Goal: Transaction & Acquisition: Purchase product/service

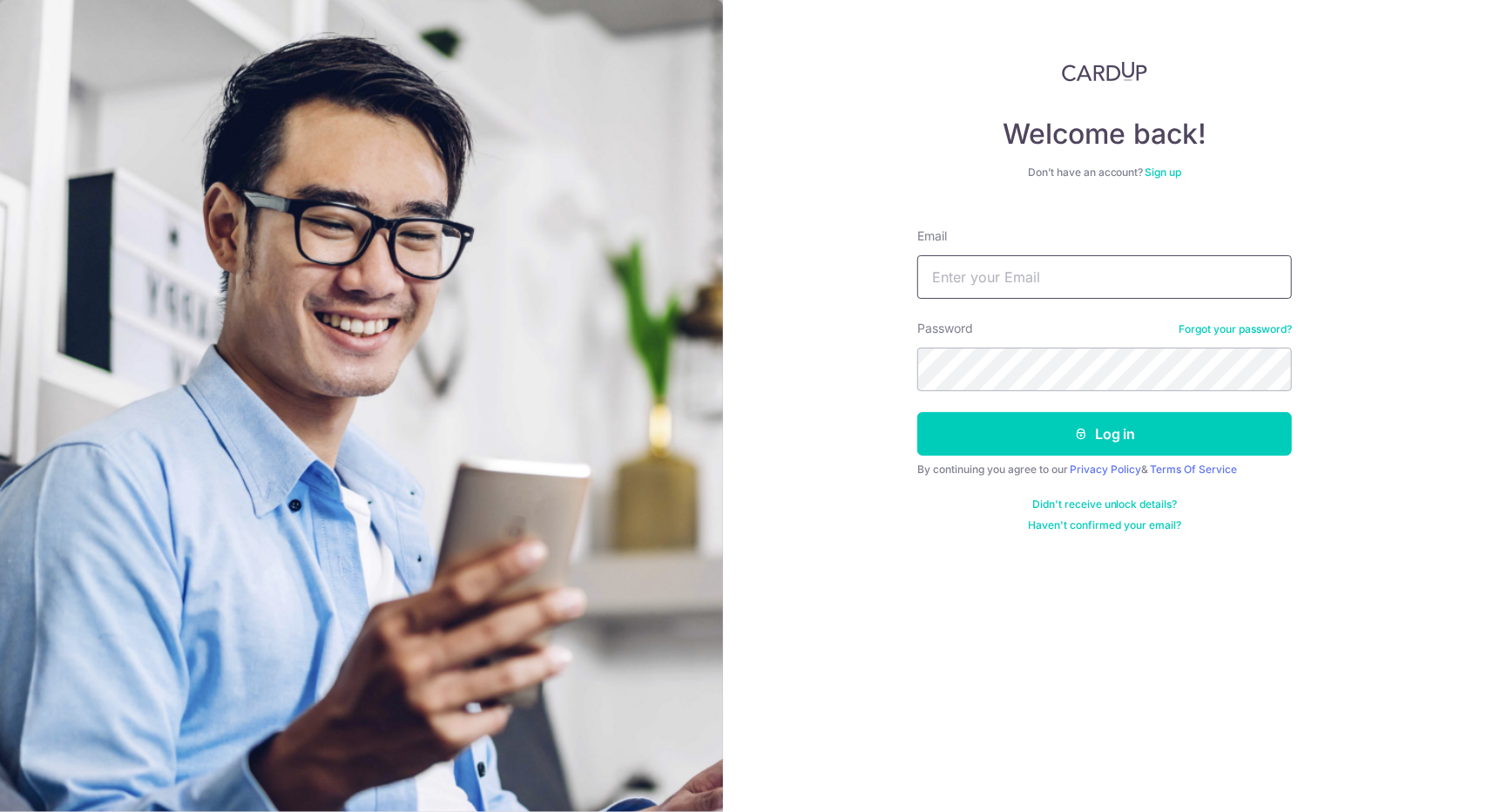
click at [1123, 287] on input "Email" at bounding box center [1105, 277] width 374 height 43
type input "russelltrx@gmail.com"
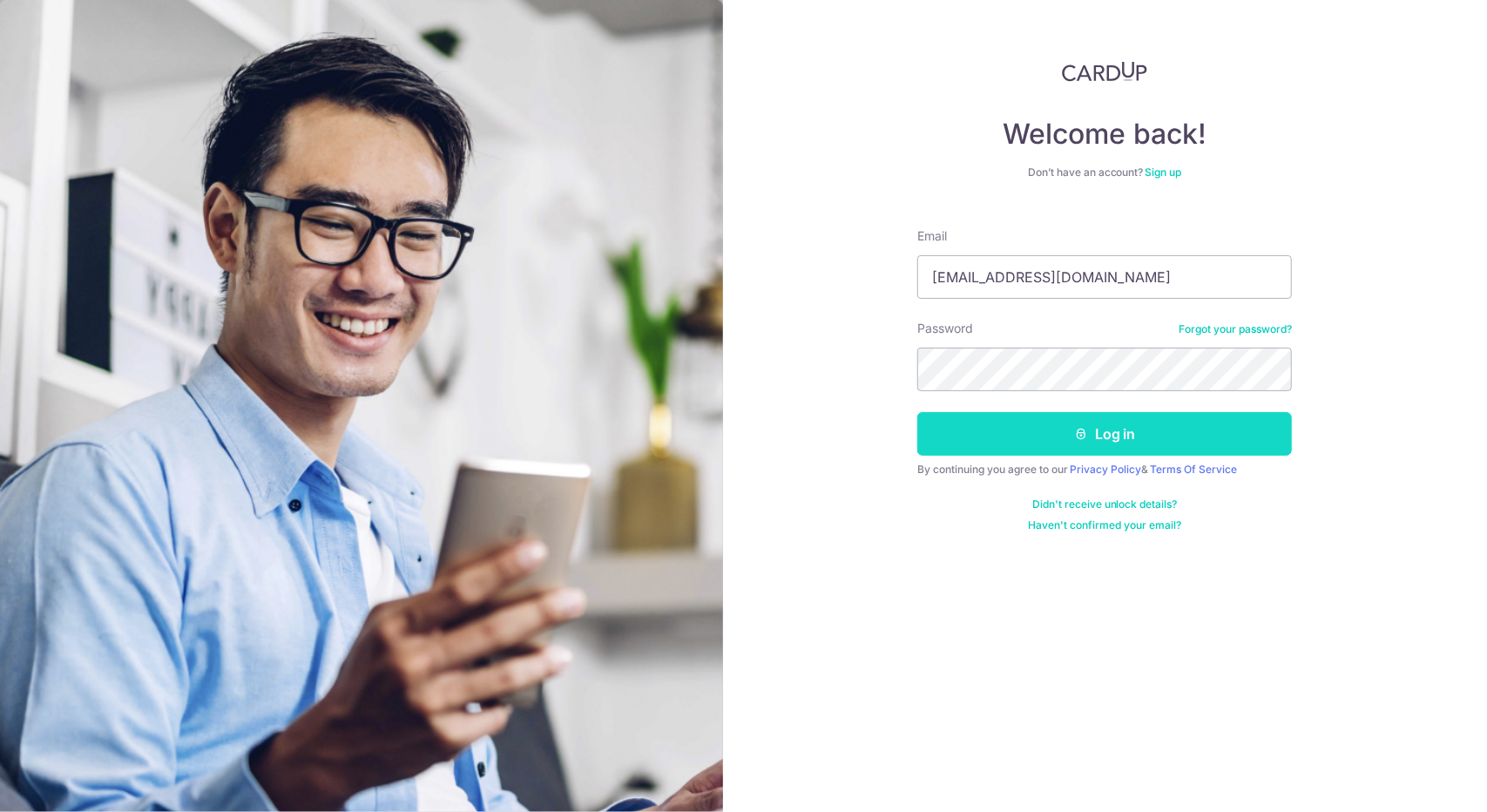
click at [1000, 435] on button "Log in" at bounding box center [1105, 434] width 374 height 43
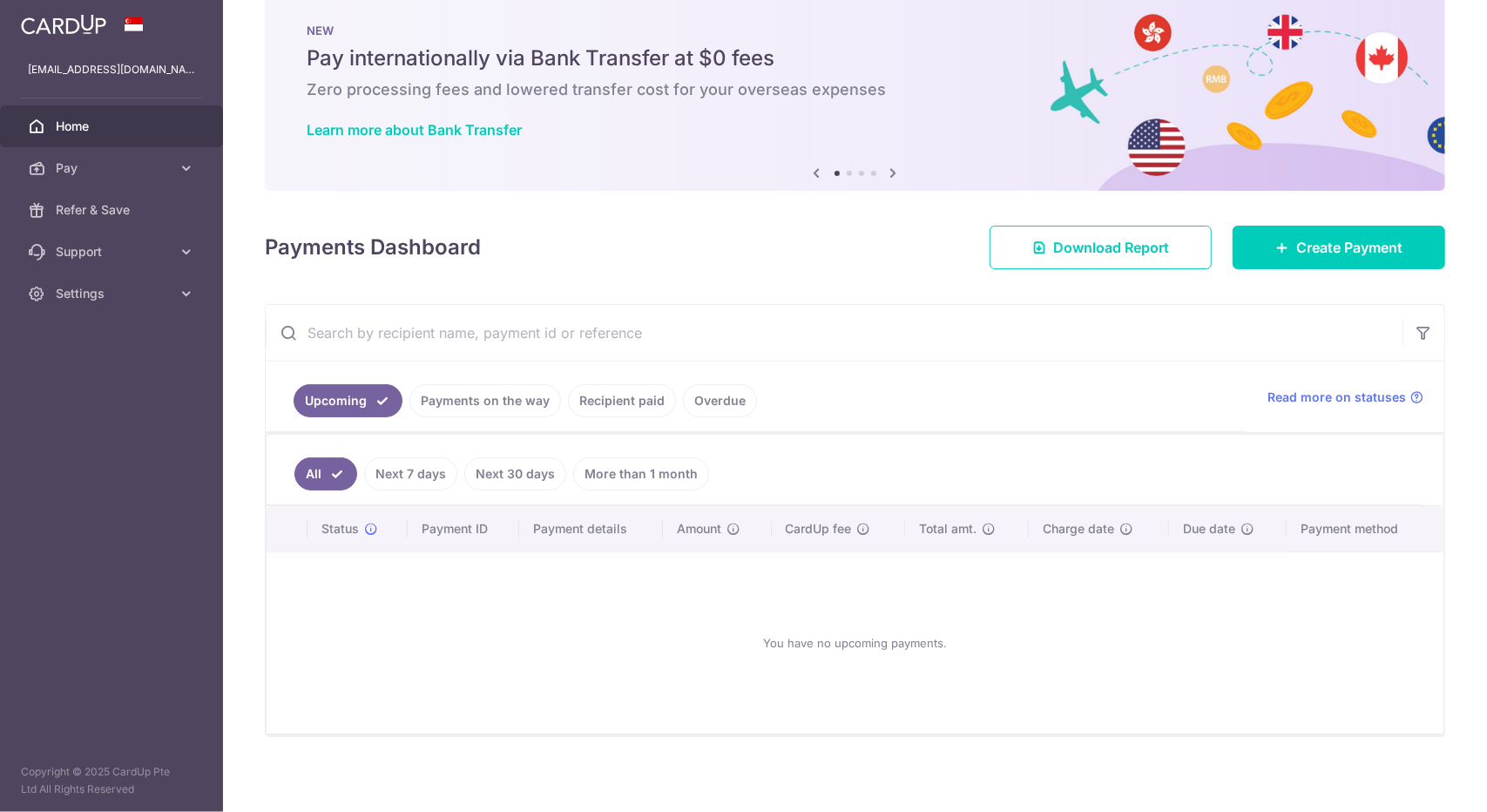
scroll to position [34, 0]
click at [402, 484] on link "Next 7 days" at bounding box center [410, 473] width 94 height 34
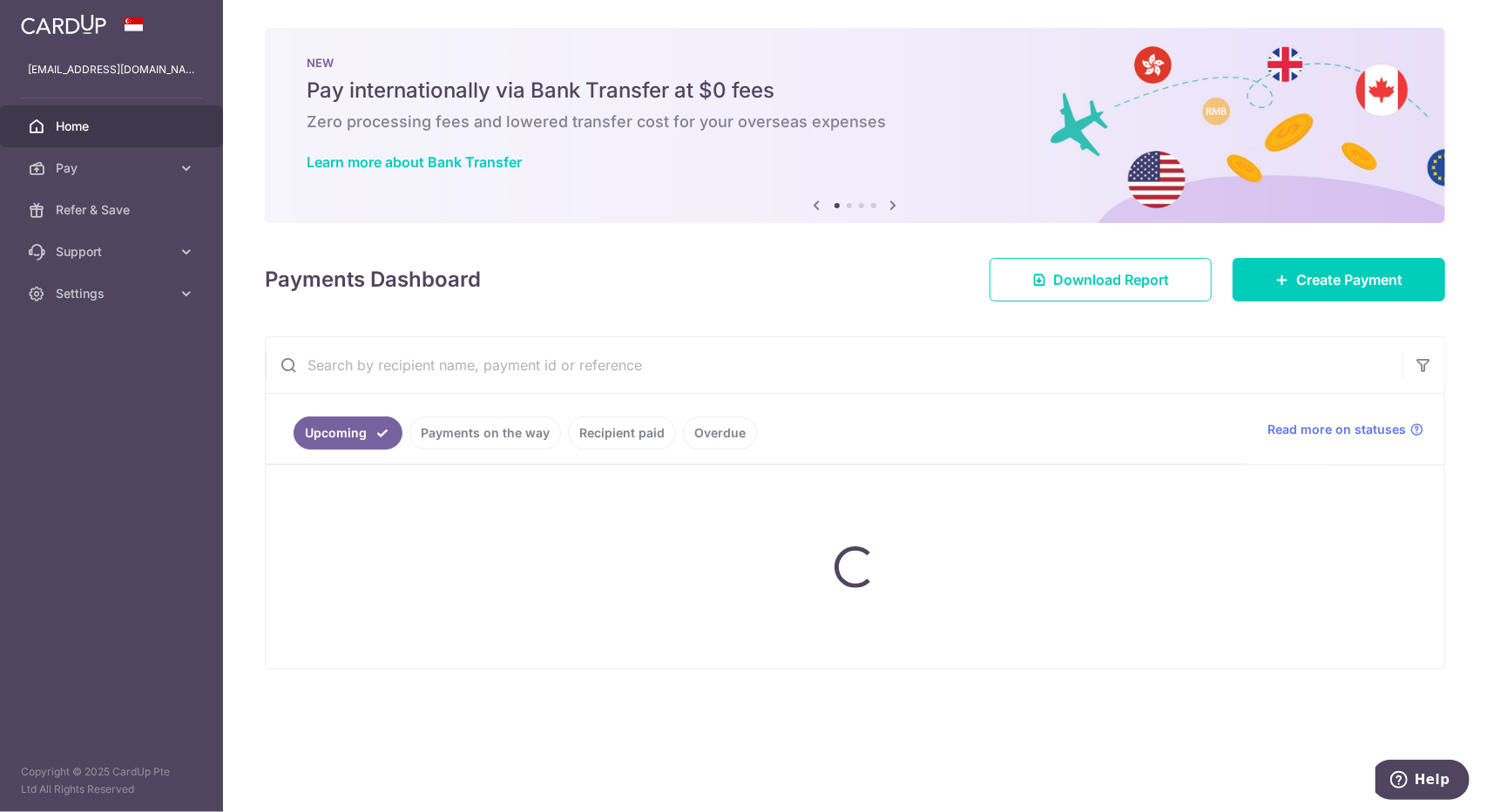
scroll to position [0, 0]
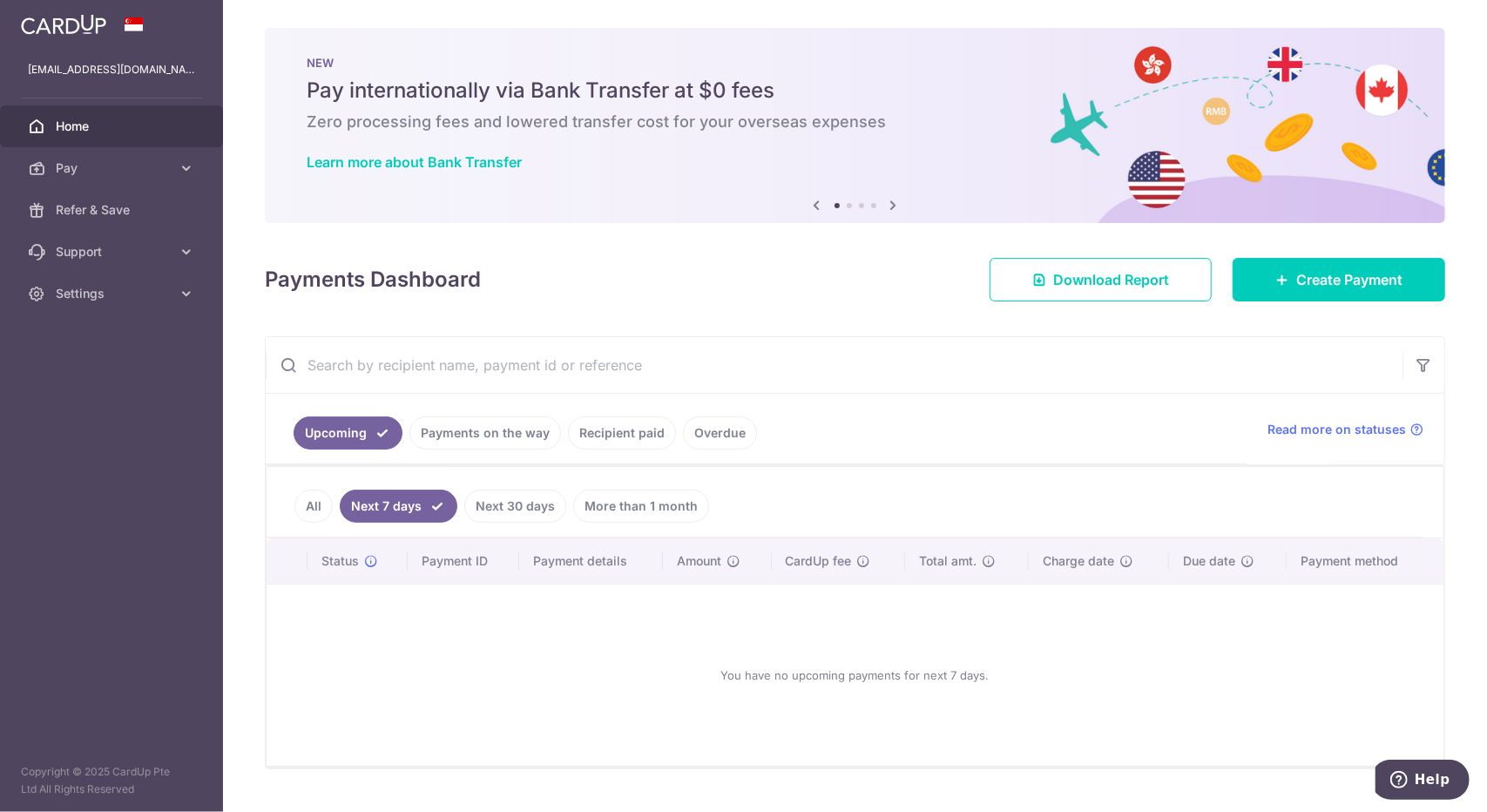
click at [484, 437] on link "Payments on the way" at bounding box center [485, 434] width 152 height 34
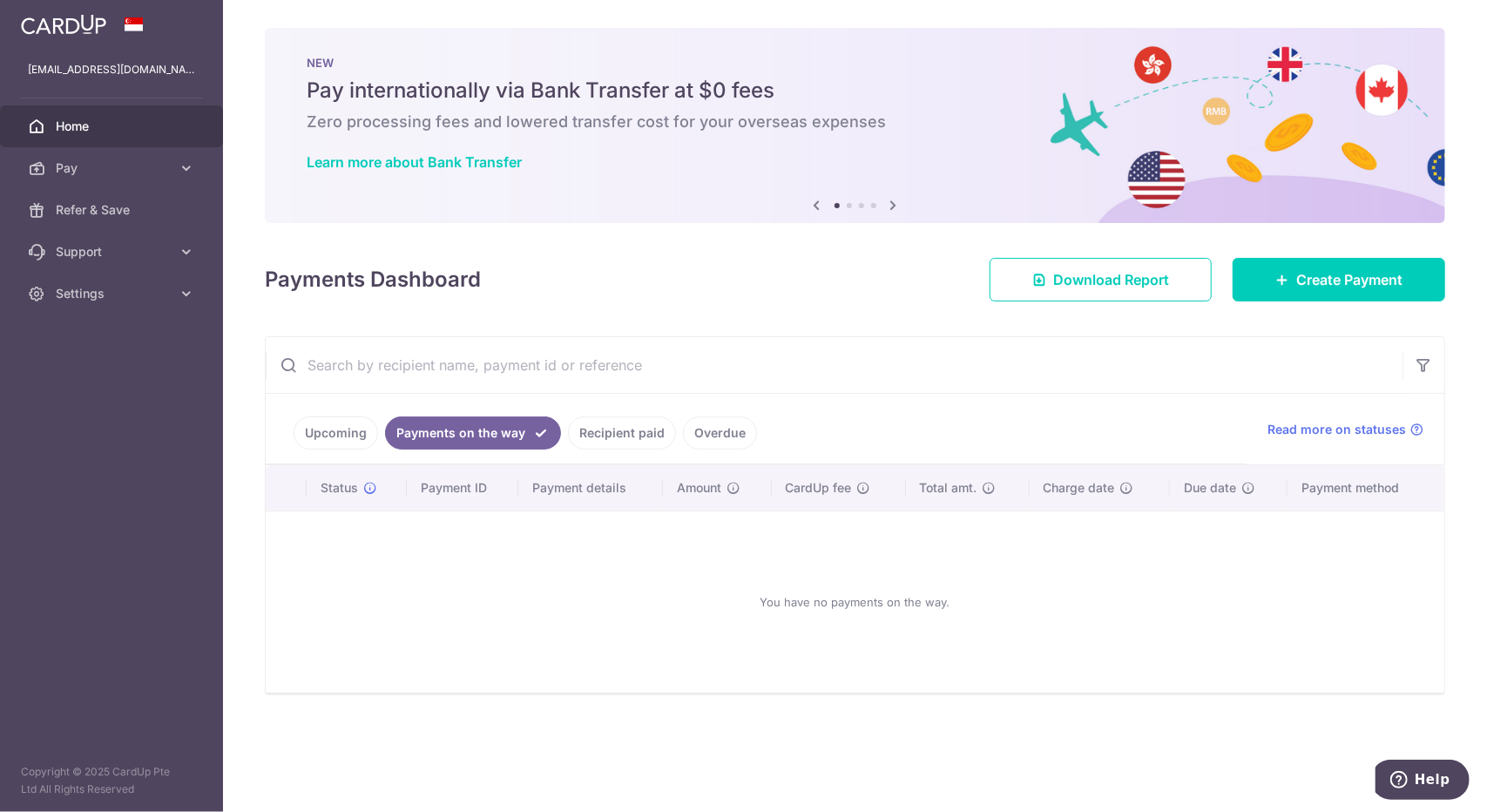
click at [368, 438] on link "Upcoming" at bounding box center [336, 434] width 85 height 34
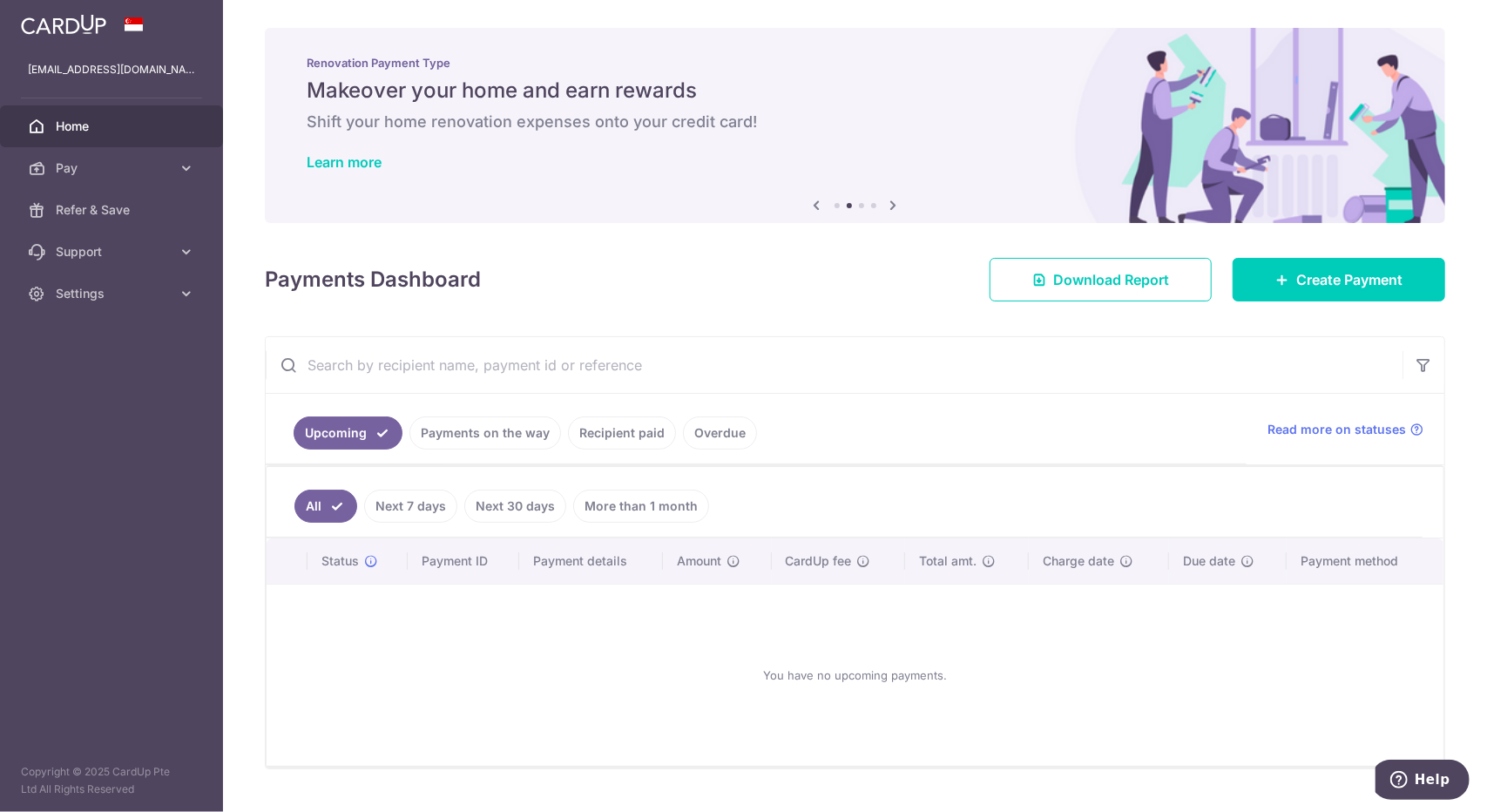
click at [698, 437] on link "Overdue" at bounding box center [719, 434] width 74 height 34
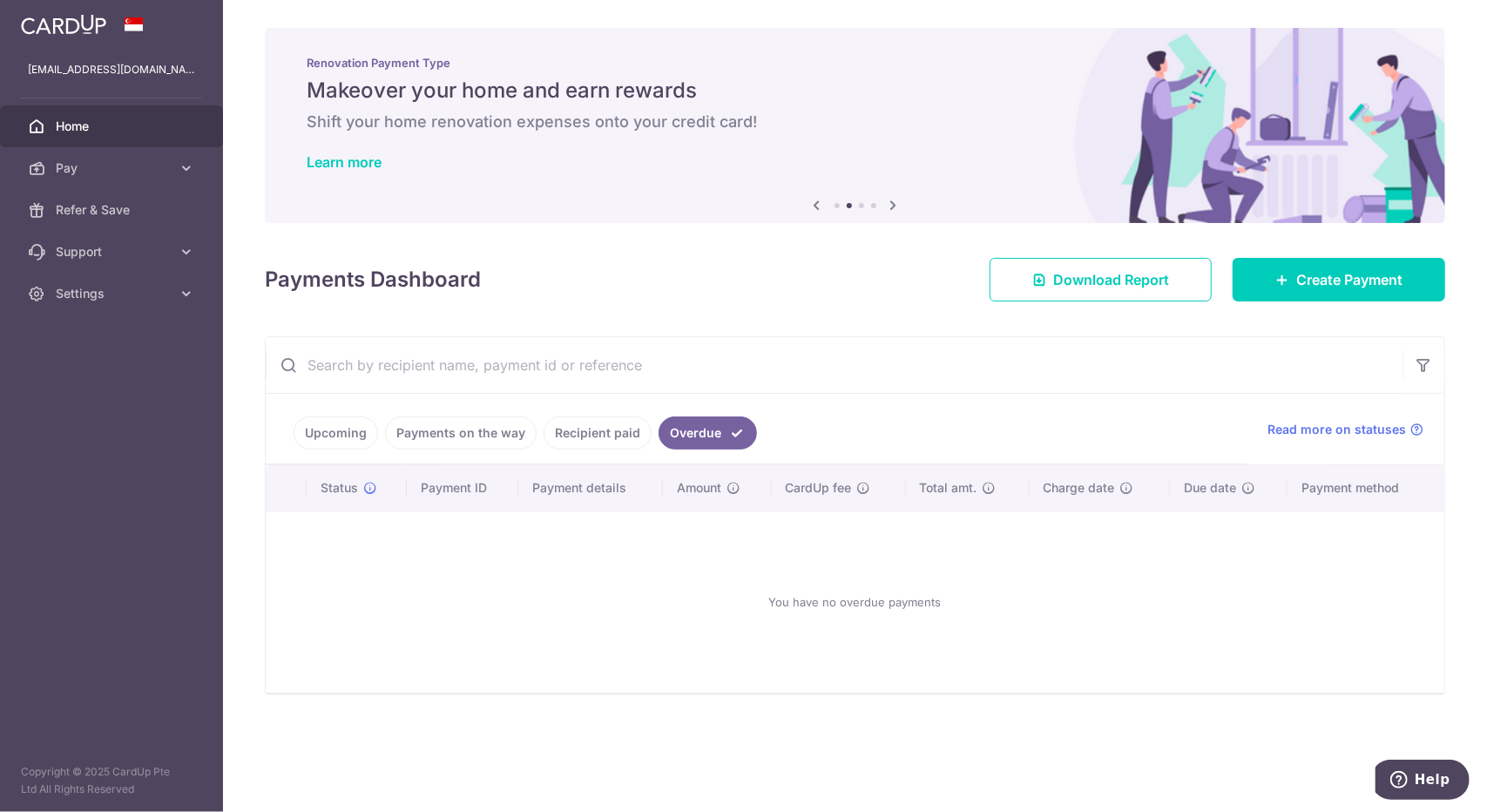
click at [604, 426] on link "Recipient paid" at bounding box center [598, 434] width 108 height 34
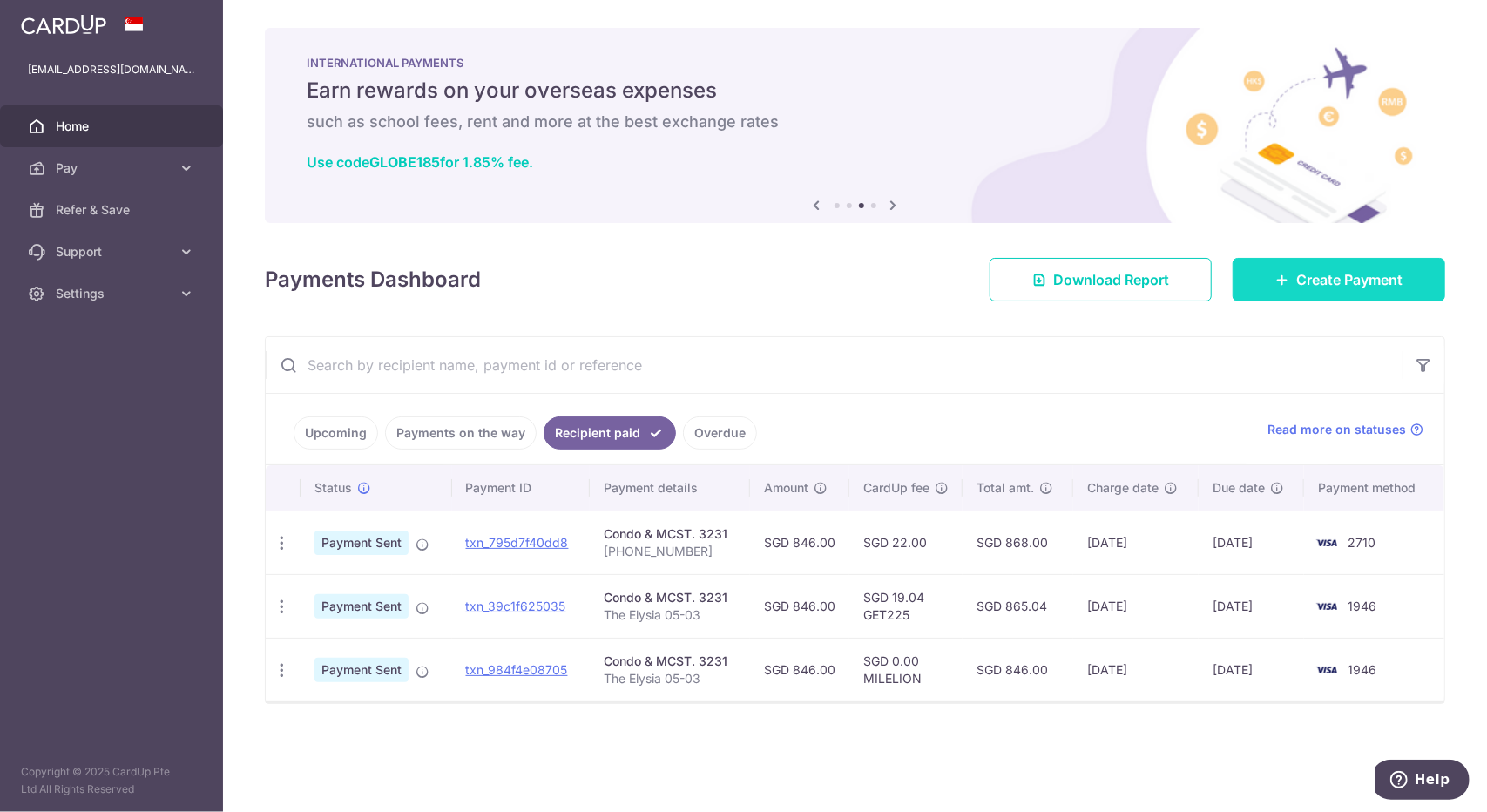
click at [1339, 273] on span "Create Payment" at bounding box center [1349, 279] width 106 height 21
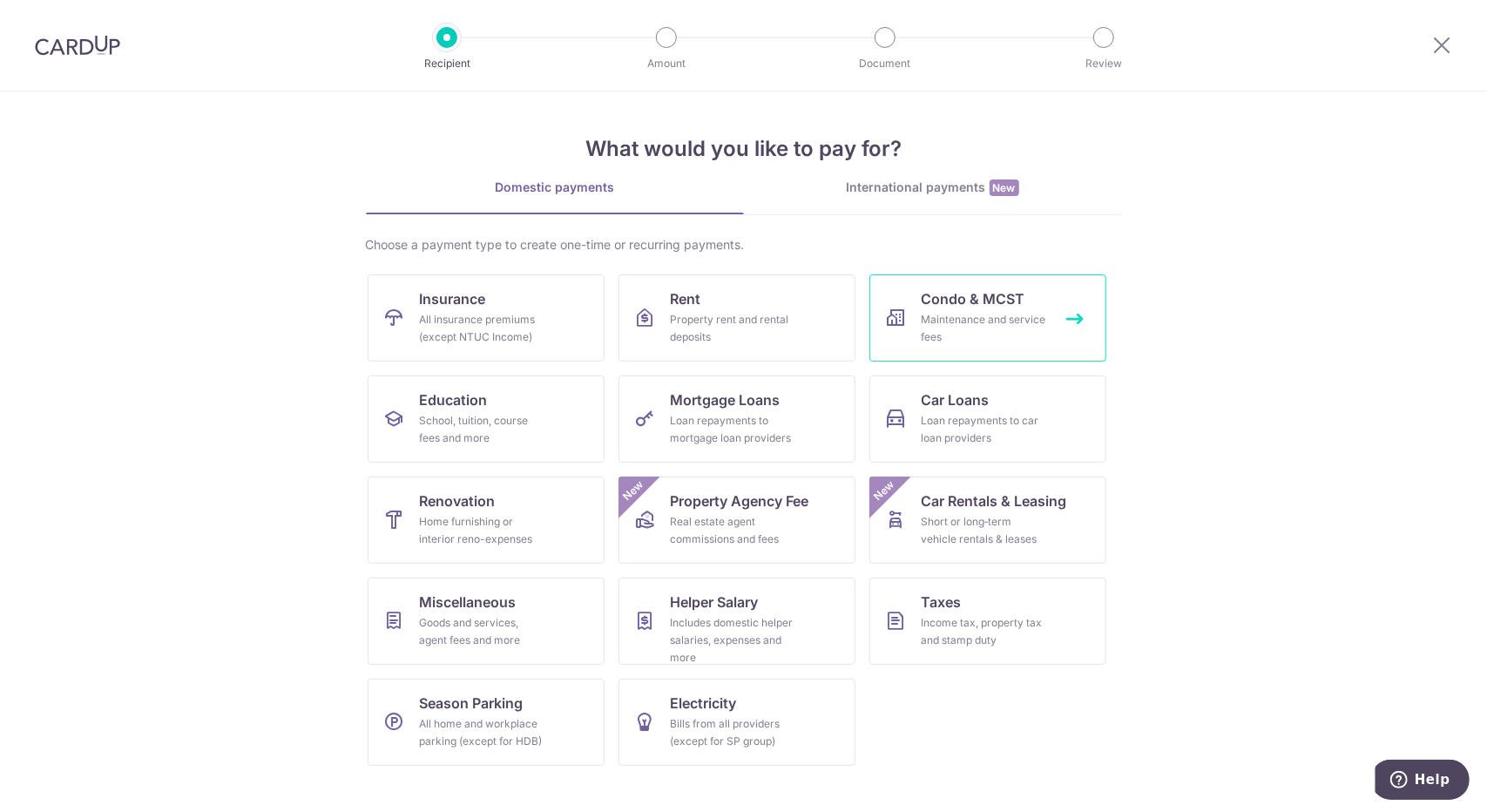
click at [971, 311] on div "Maintenance and service fees" at bounding box center [983, 328] width 125 height 34
click at [980, 311] on div "Maintenance and service fees" at bounding box center [983, 328] width 125 height 34
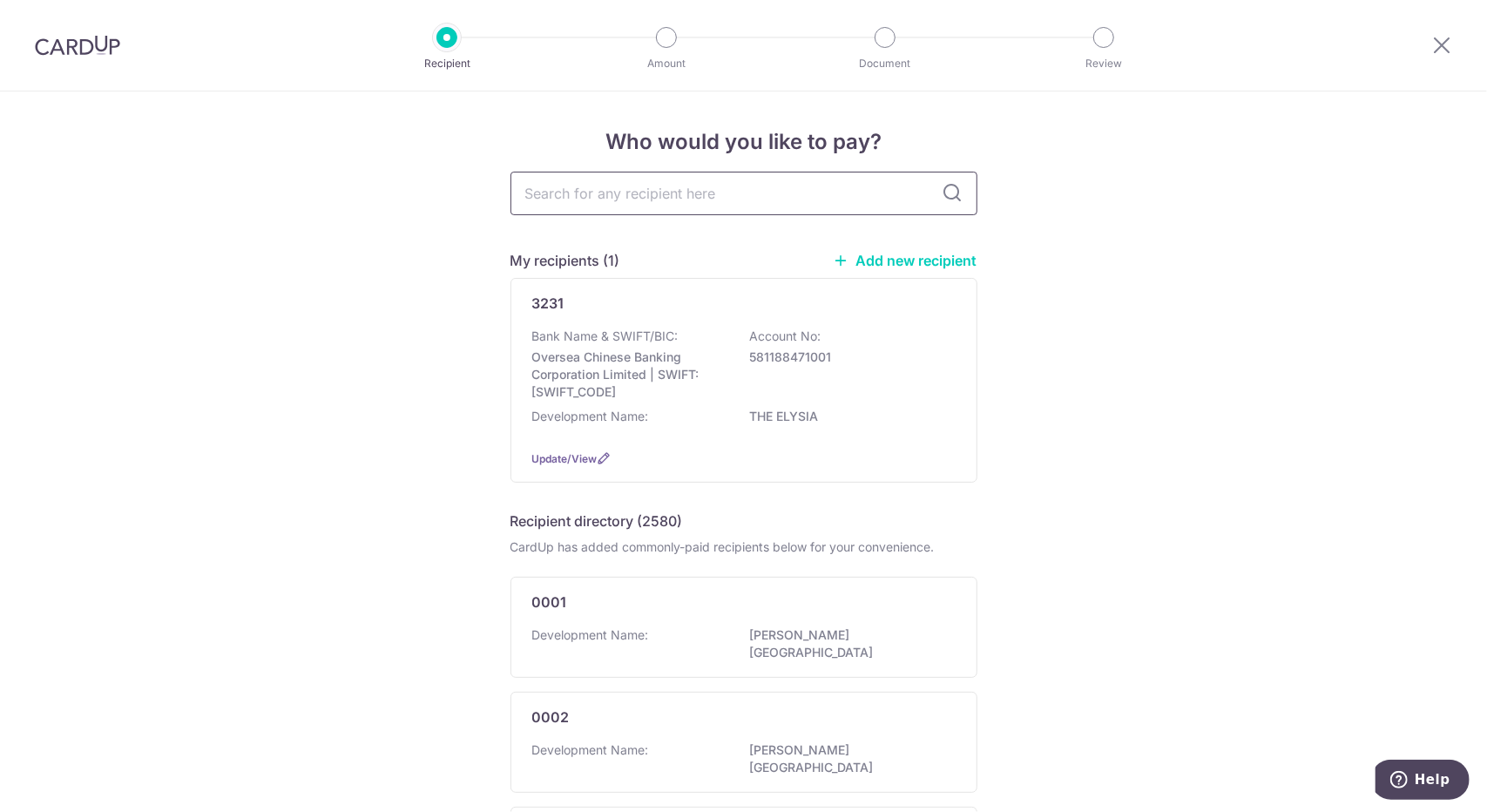
click at [758, 180] on input "text" at bounding box center [744, 193] width 467 height 43
click at [649, 213] on input "text" at bounding box center [744, 193] width 467 height 43
click at [554, 214] on input "text" at bounding box center [744, 193] width 467 height 43
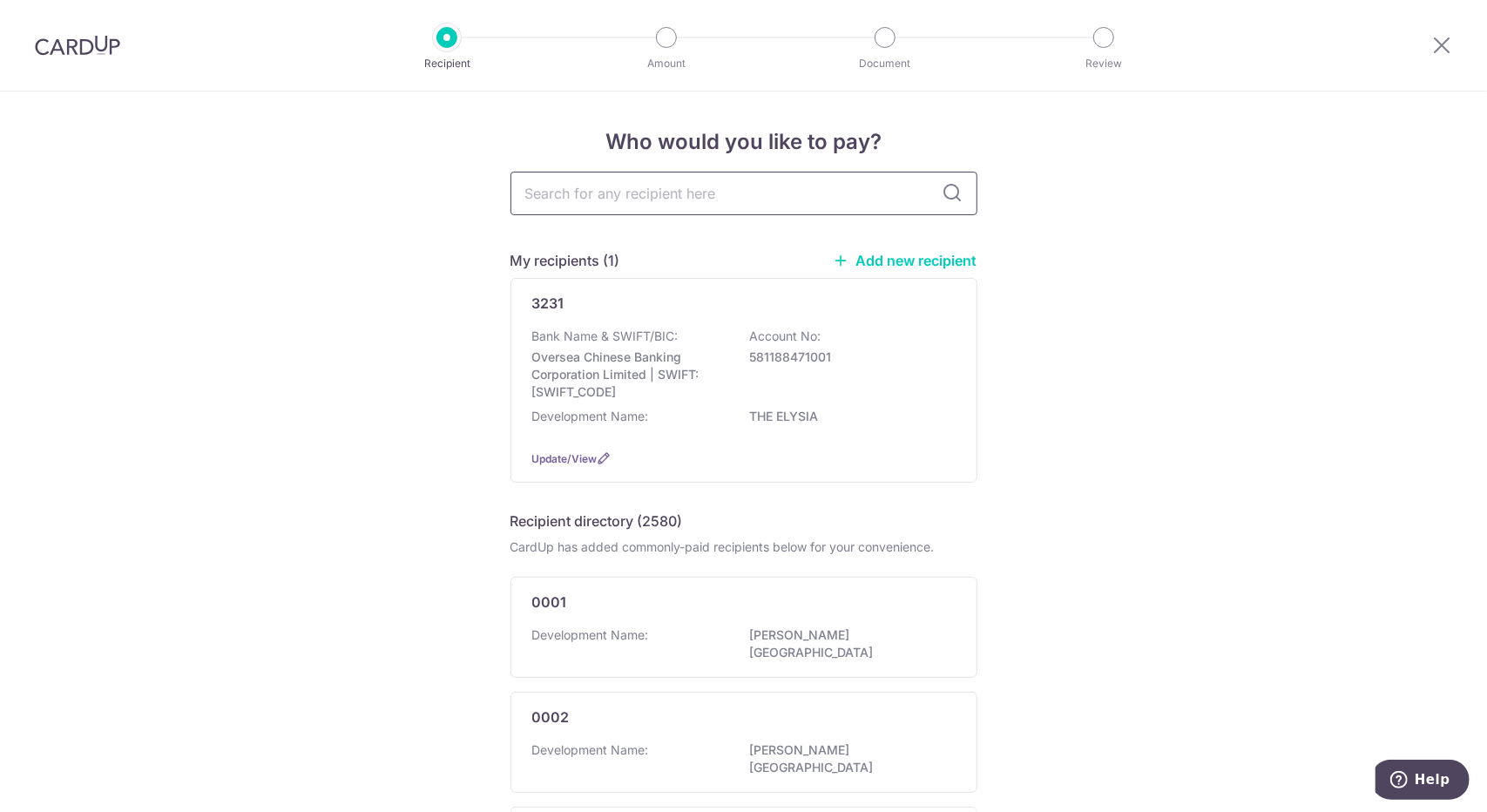
click at [554, 214] on input "text" at bounding box center [744, 193] width 467 height 43
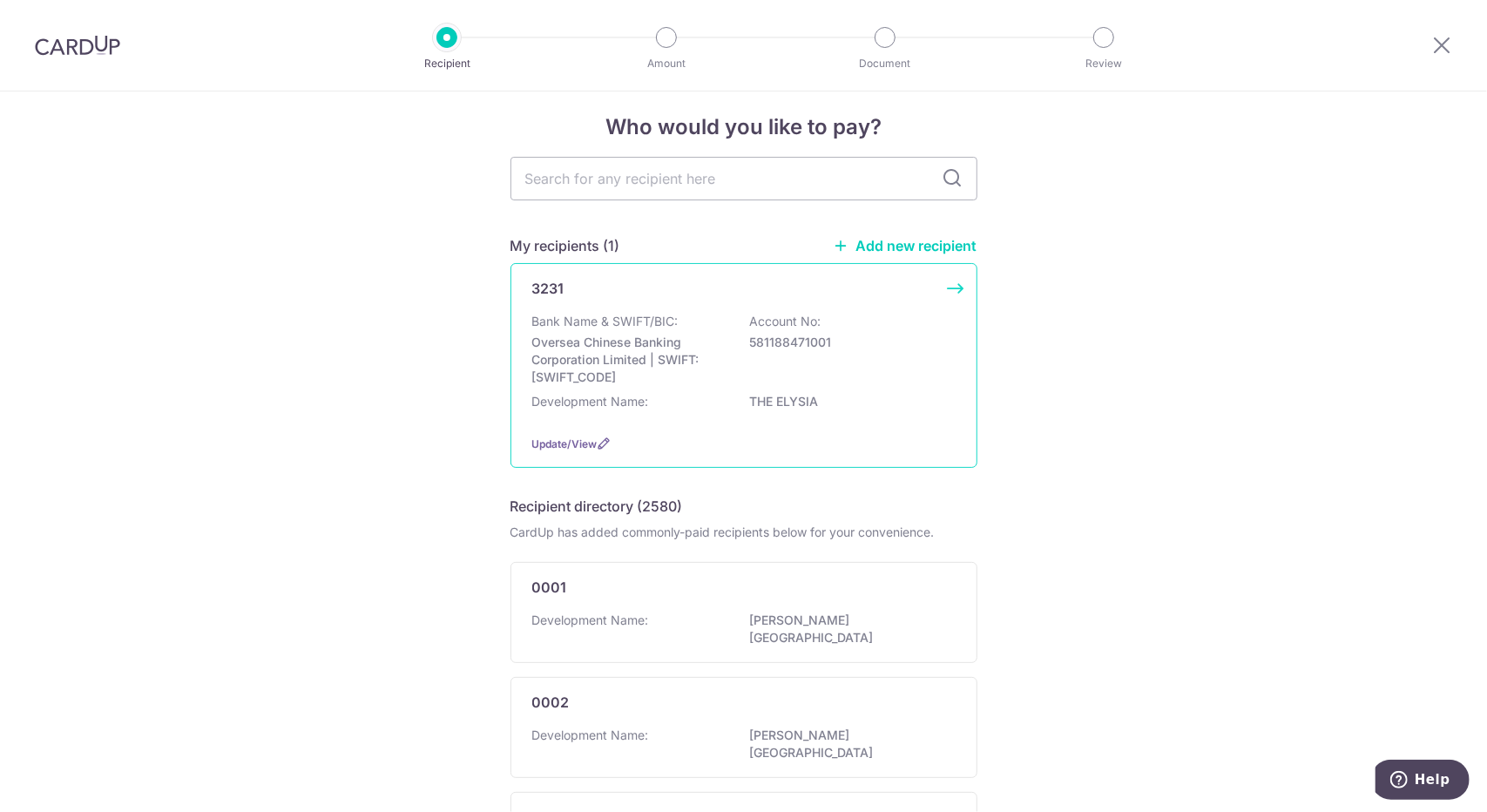
scroll to position [17, 0]
click at [742, 378] on div "Bank Name & SWIFT/BIC: Oversea Chinese Banking Corporation Limited | SWIFT: [SW…" at bounding box center [744, 348] width 424 height 73
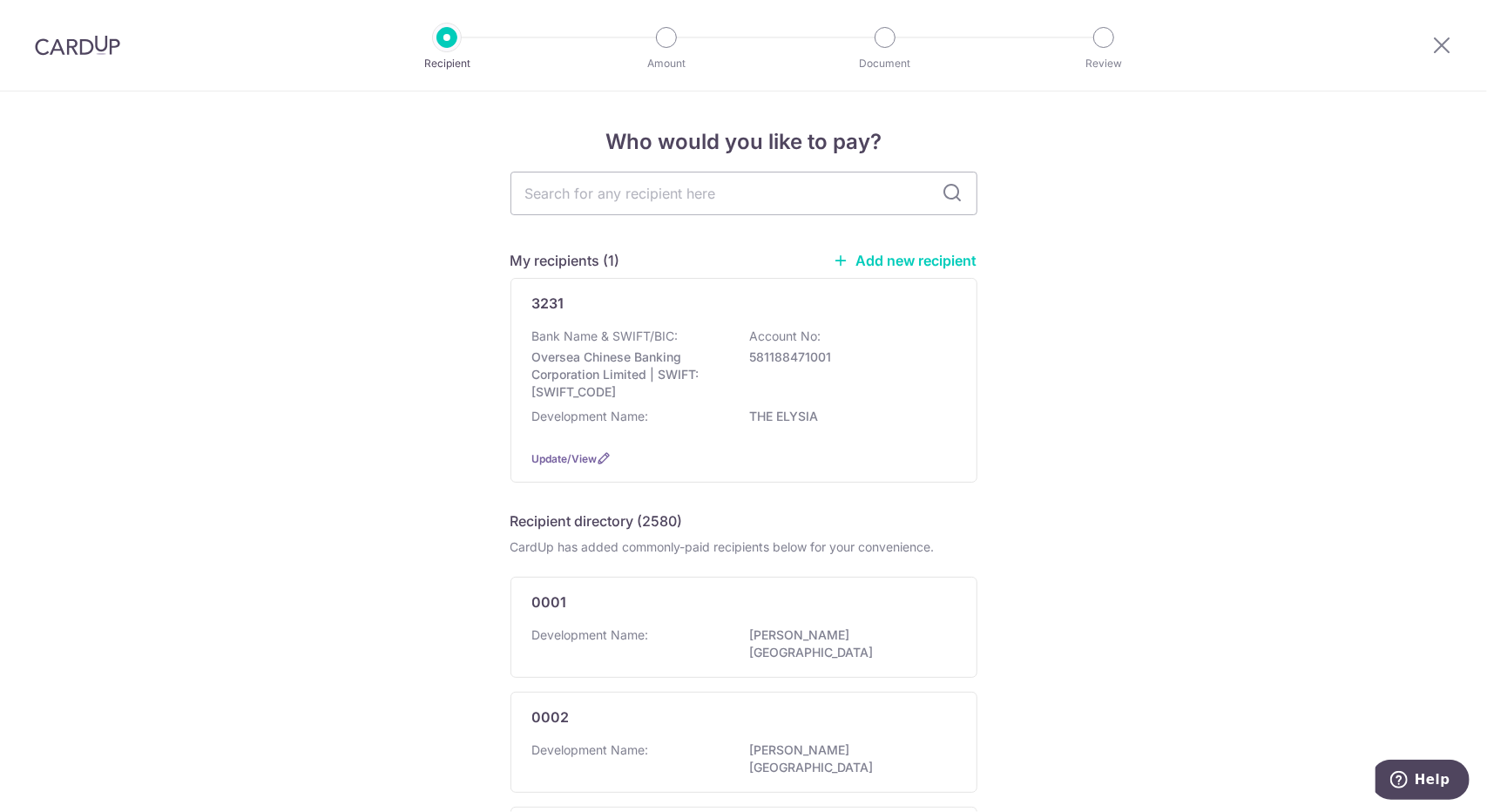
drag, startPoint x: 434, startPoint y: 337, endPoint x: 1002, endPoint y: 385, distance: 570.0
click at [839, 358] on p "581188471001" at bounding box center [847, 358] width 195 height 18
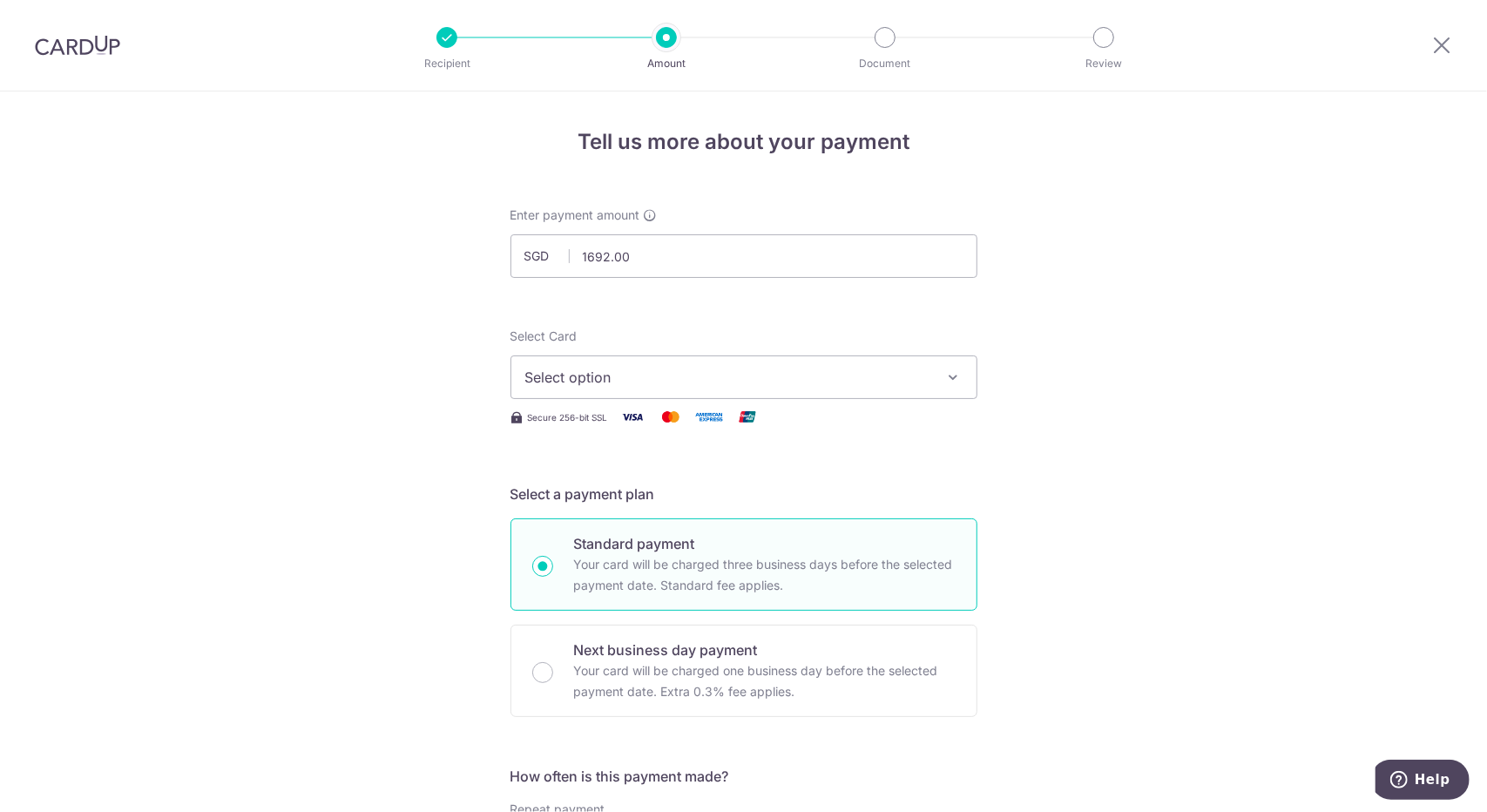
type input "1,692.00"
click at [815, 386] on span "Select option" at bounding box center [728, 376] width 406 height 21
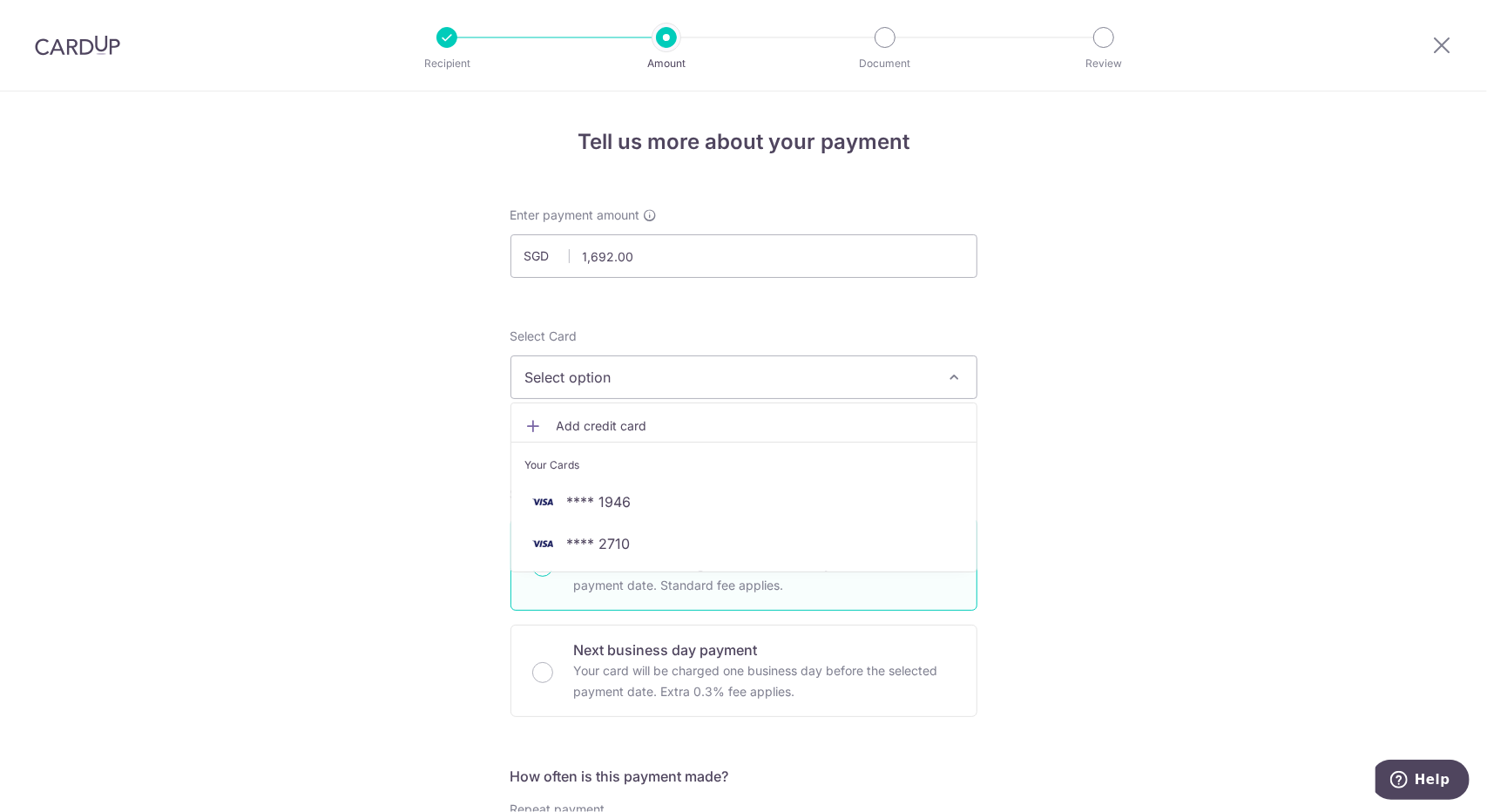
drag, startPoint x: 1027, startPoint y: 340, endPoint x: 1003, endPoint y: 354, distance: 27.8
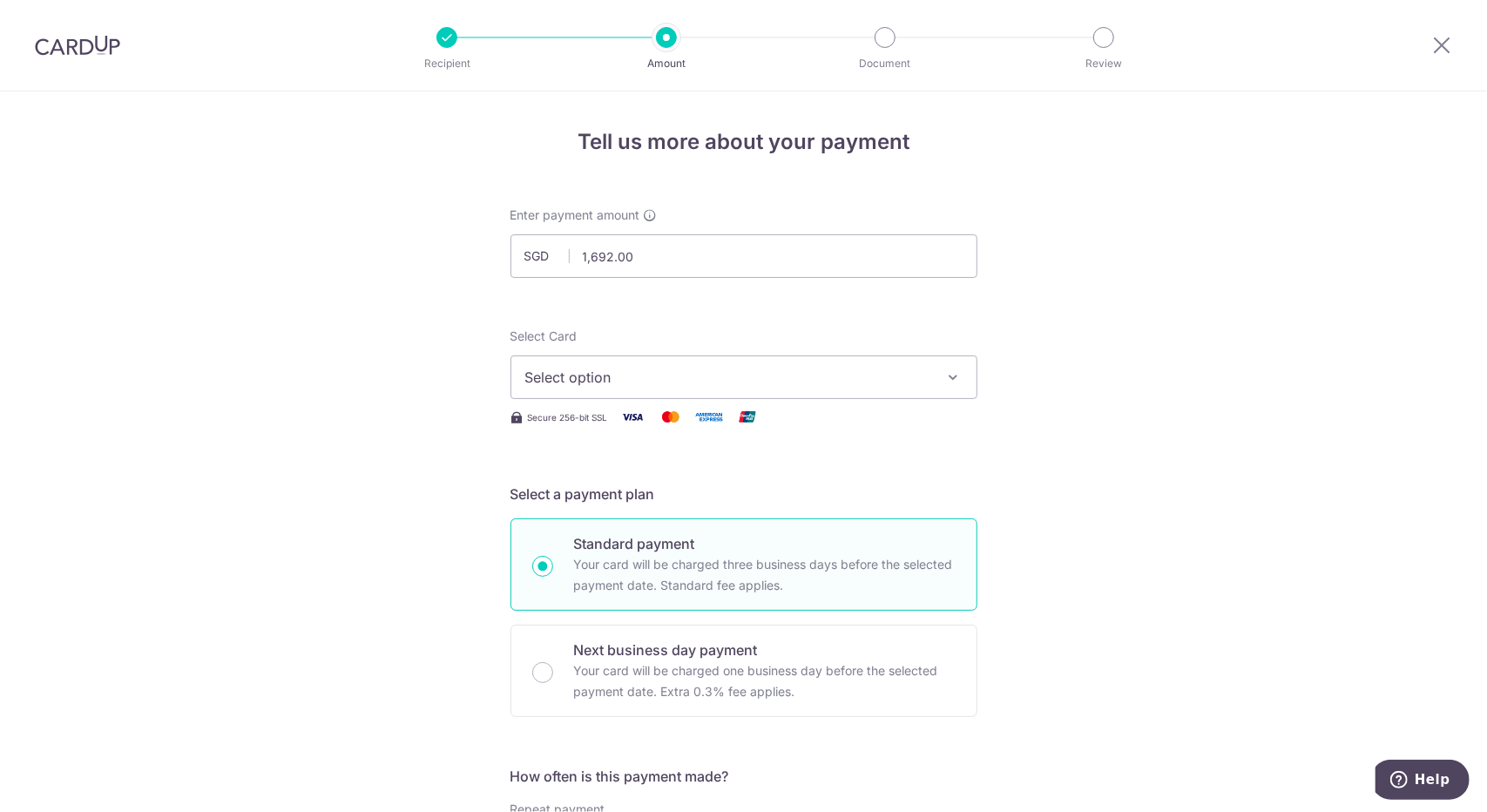
click at [925, 335] on div "Select Card Select option Add credit card Your Cards **** 1946 **** 2710" at bounding box center [744, 363] width 467 height 71
click at [883, 370] on span "Select option" at bounding box center [728, 376] width 406 height 21
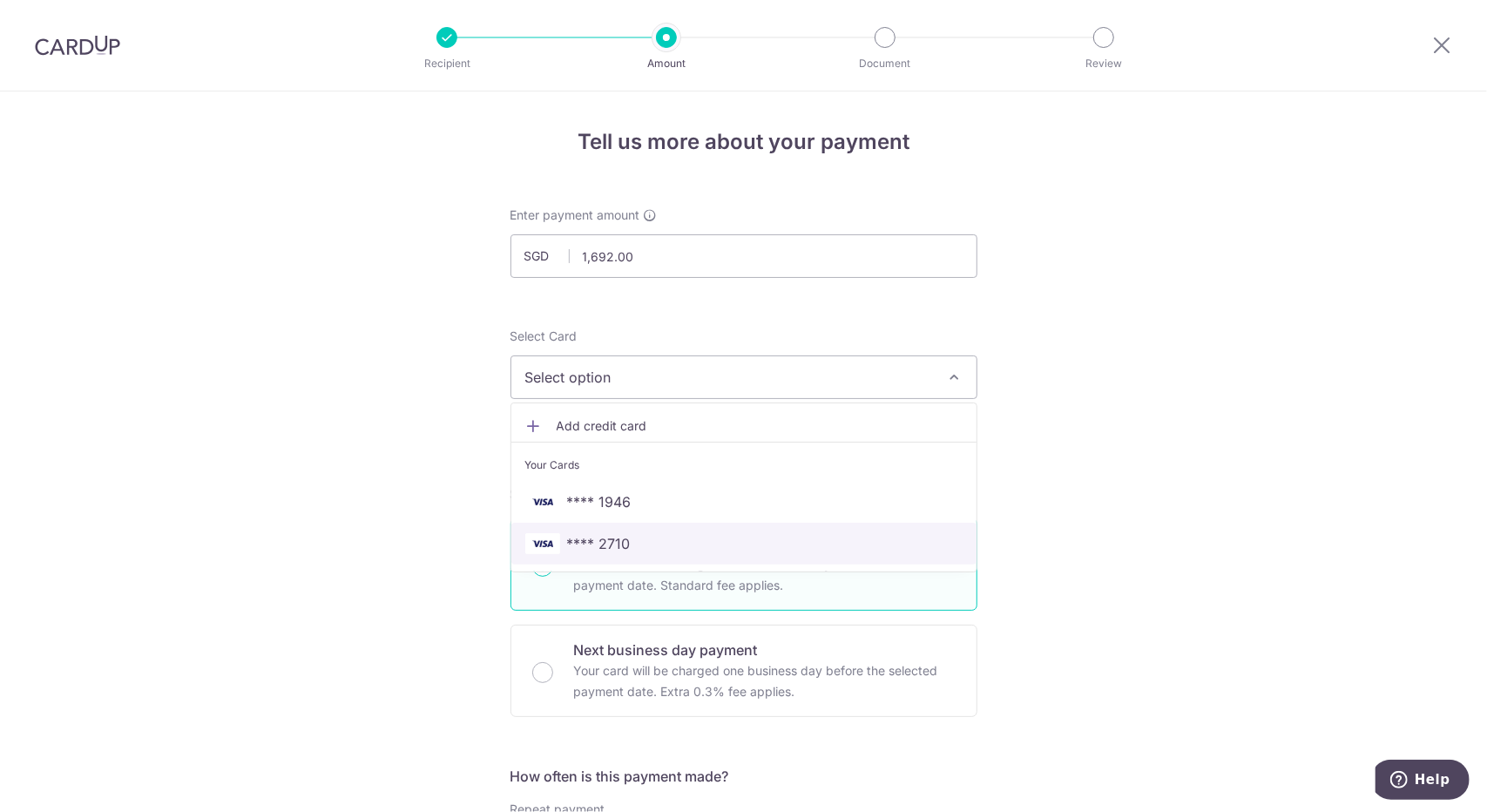
click at [679, 524] on link "**** 2710" at bounding box center [744, 543] width 465 height 41
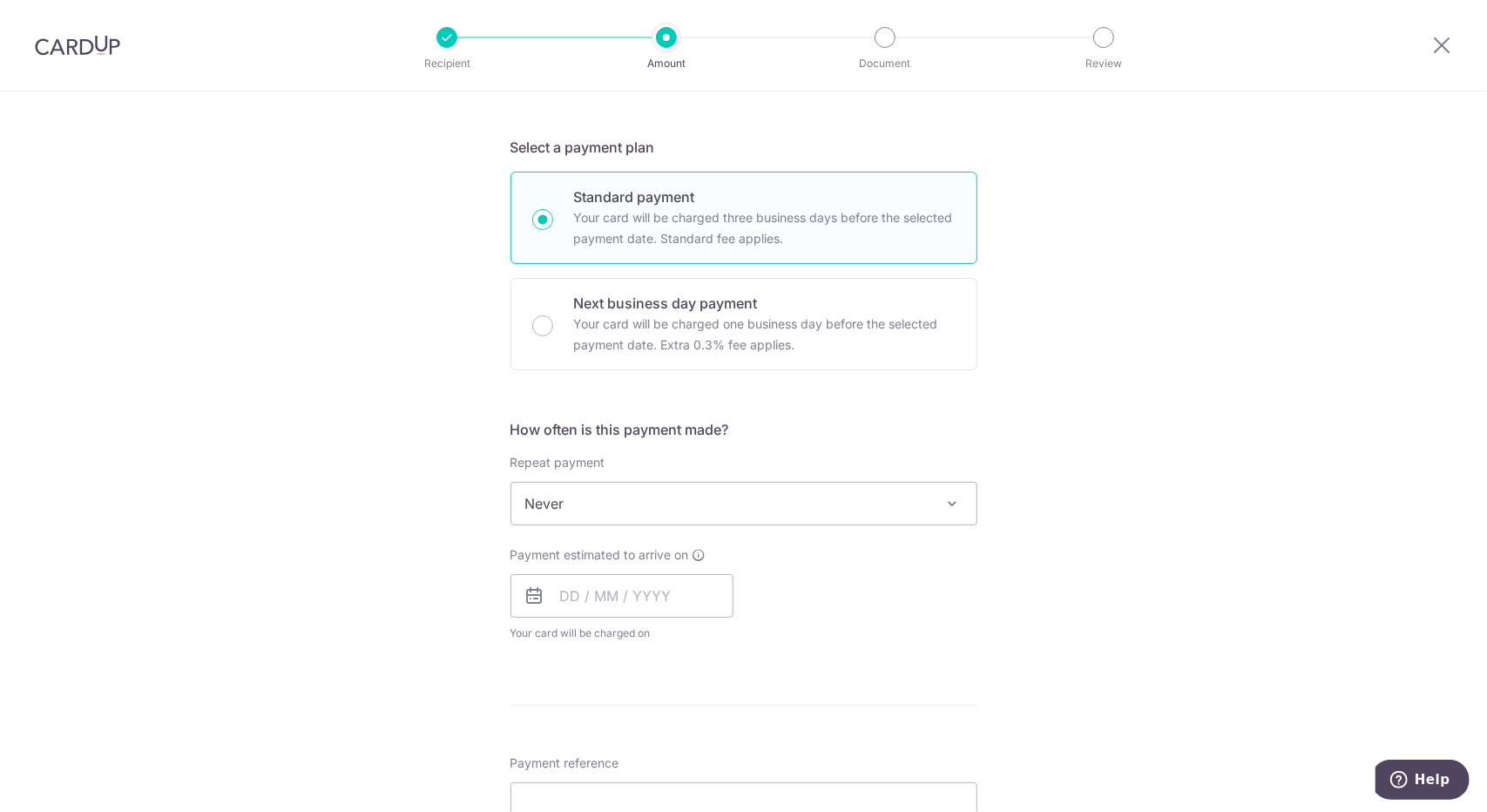
scroll to position [349, 0]
click at [780, 505] on span "Never" at bounding box center [744, 502] width 465 height 41
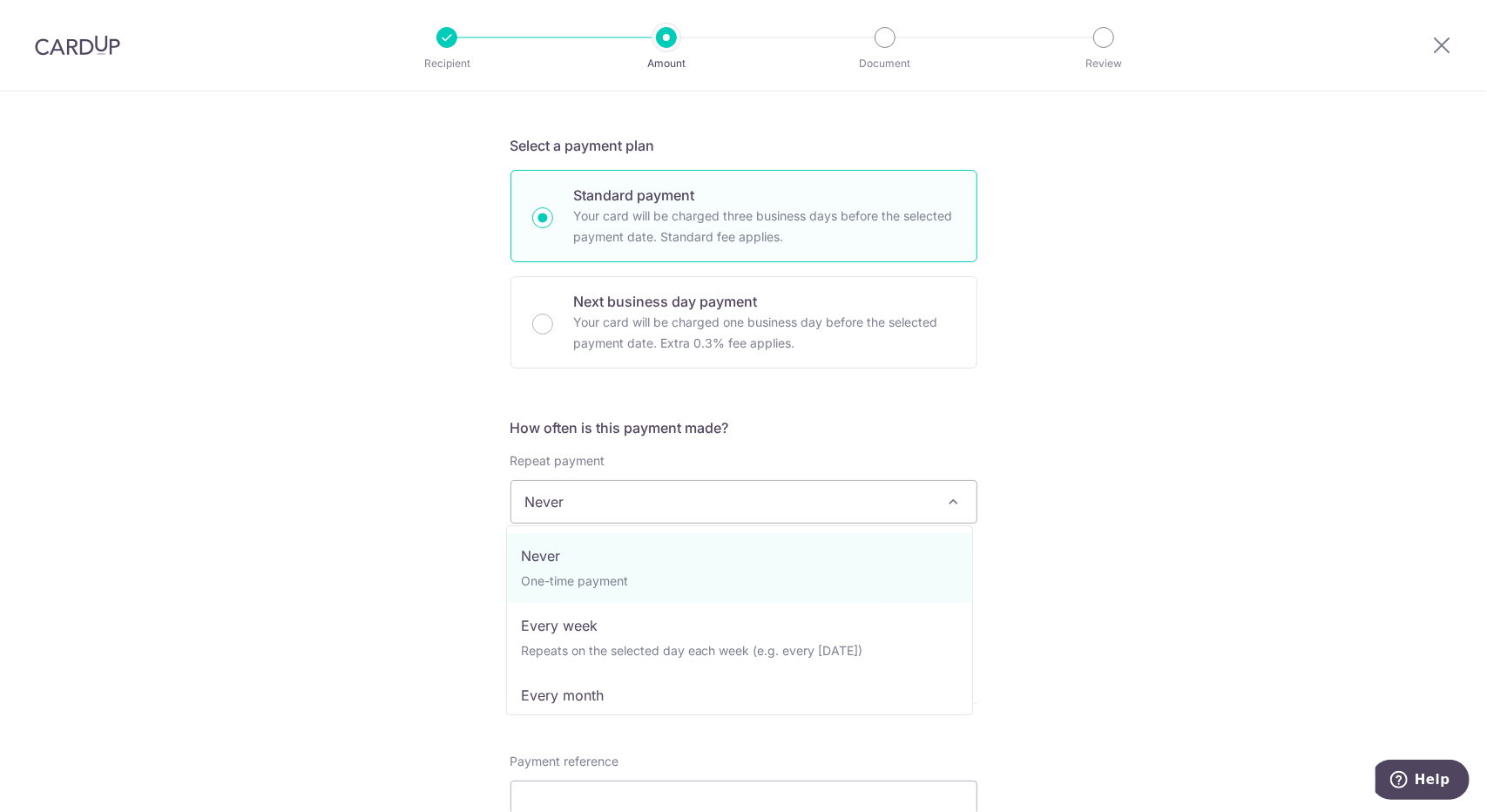
click at [1184, 432] on div "Tell us more about your payment Enter payment amount SGD 1,692.00 1692.00 Selec…" at bounding box center [743, 530] width 1487 height 1576
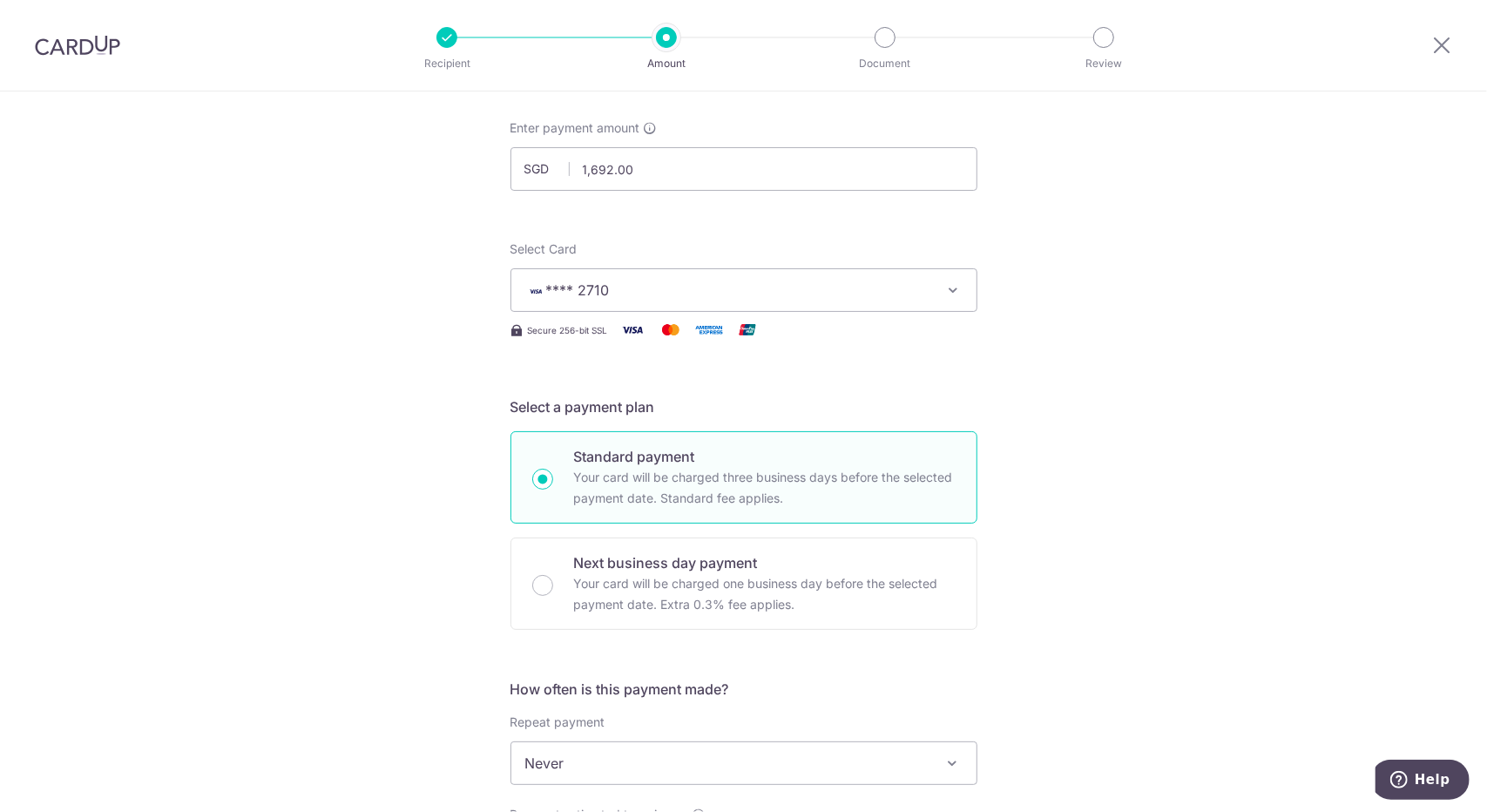
scroll to position [174, 0]
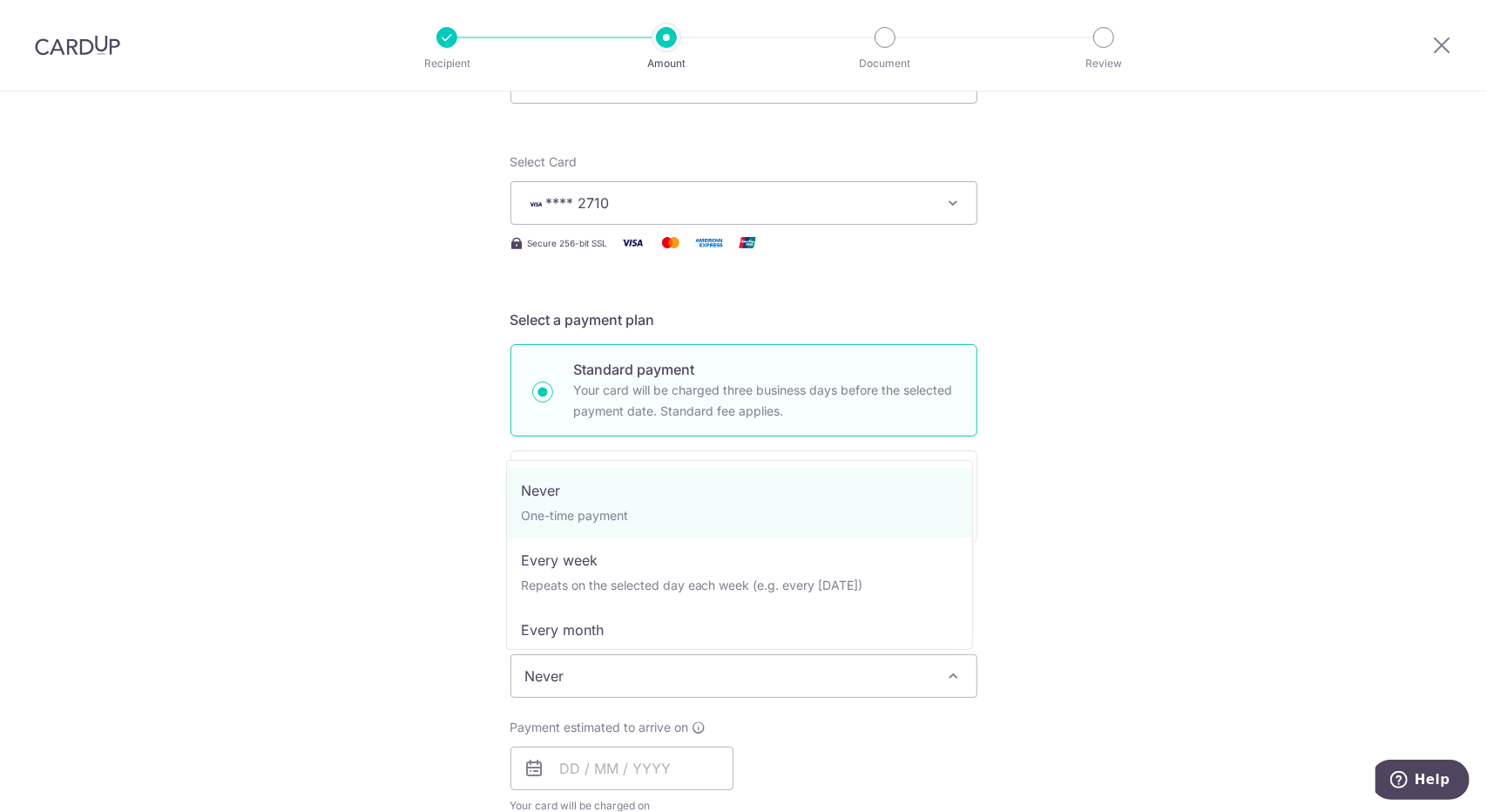
click at [612, 667] on span "Never" at bounding box center [744, 676] width 465 height 41
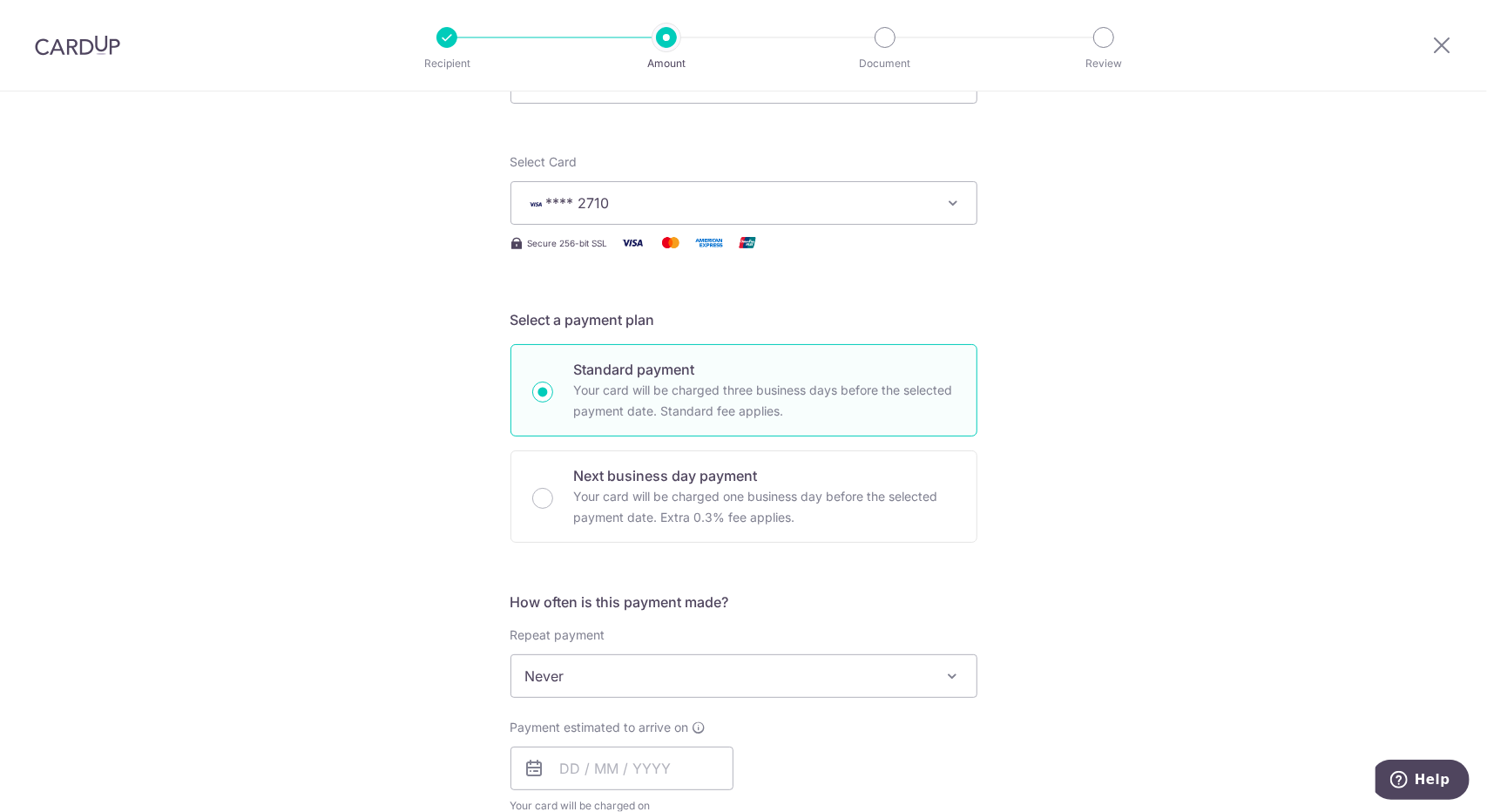
click at [1111, 567] on div "Tell us more about your payment Enter payment amount SGD 1,692.00 1692.00 Selec…" at bounding box center [743, 705] width 1487 height 1576
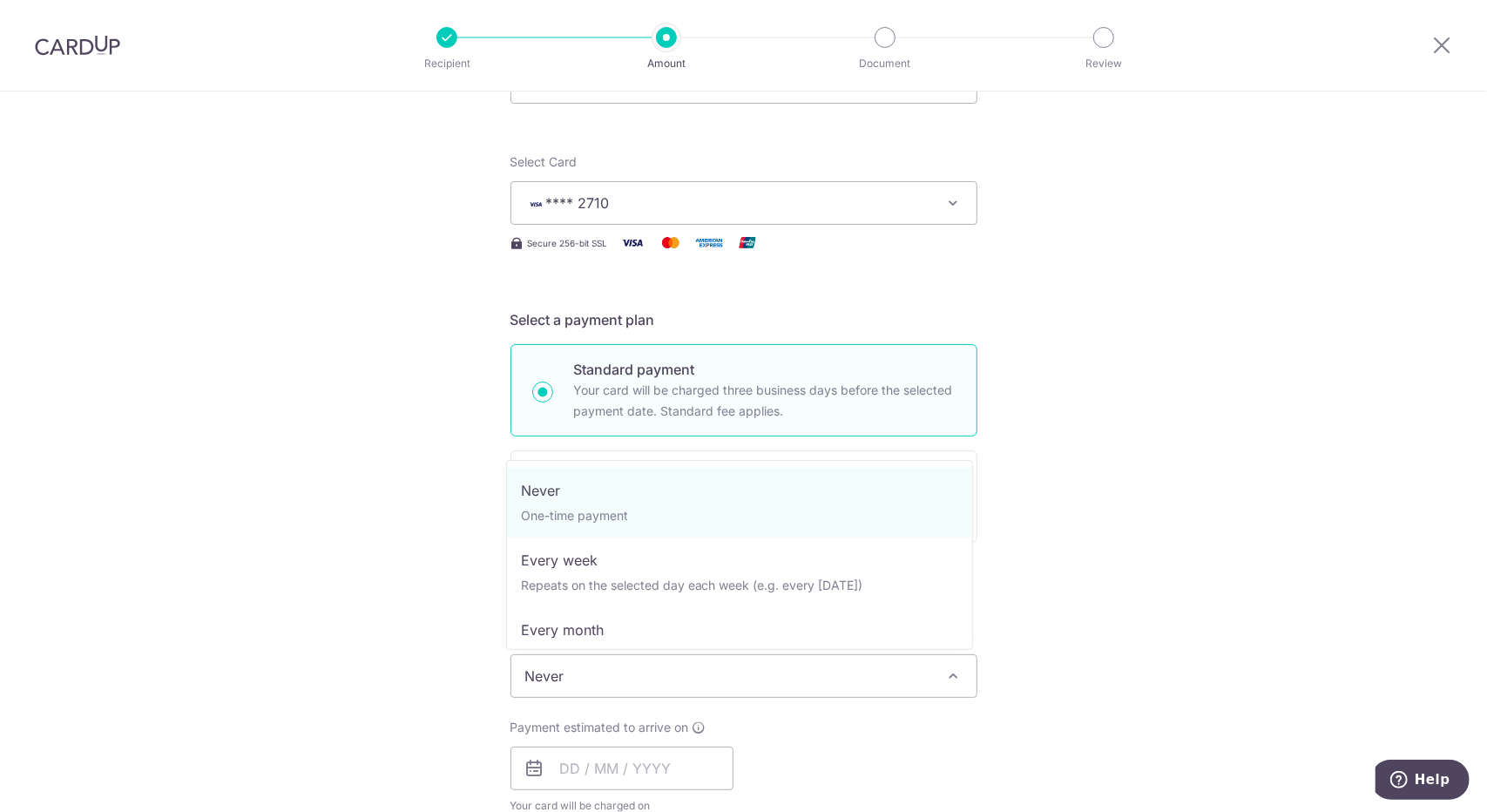
click at [686, 669] on span "Never" at bounding box center [744, 676] width 465 height 41
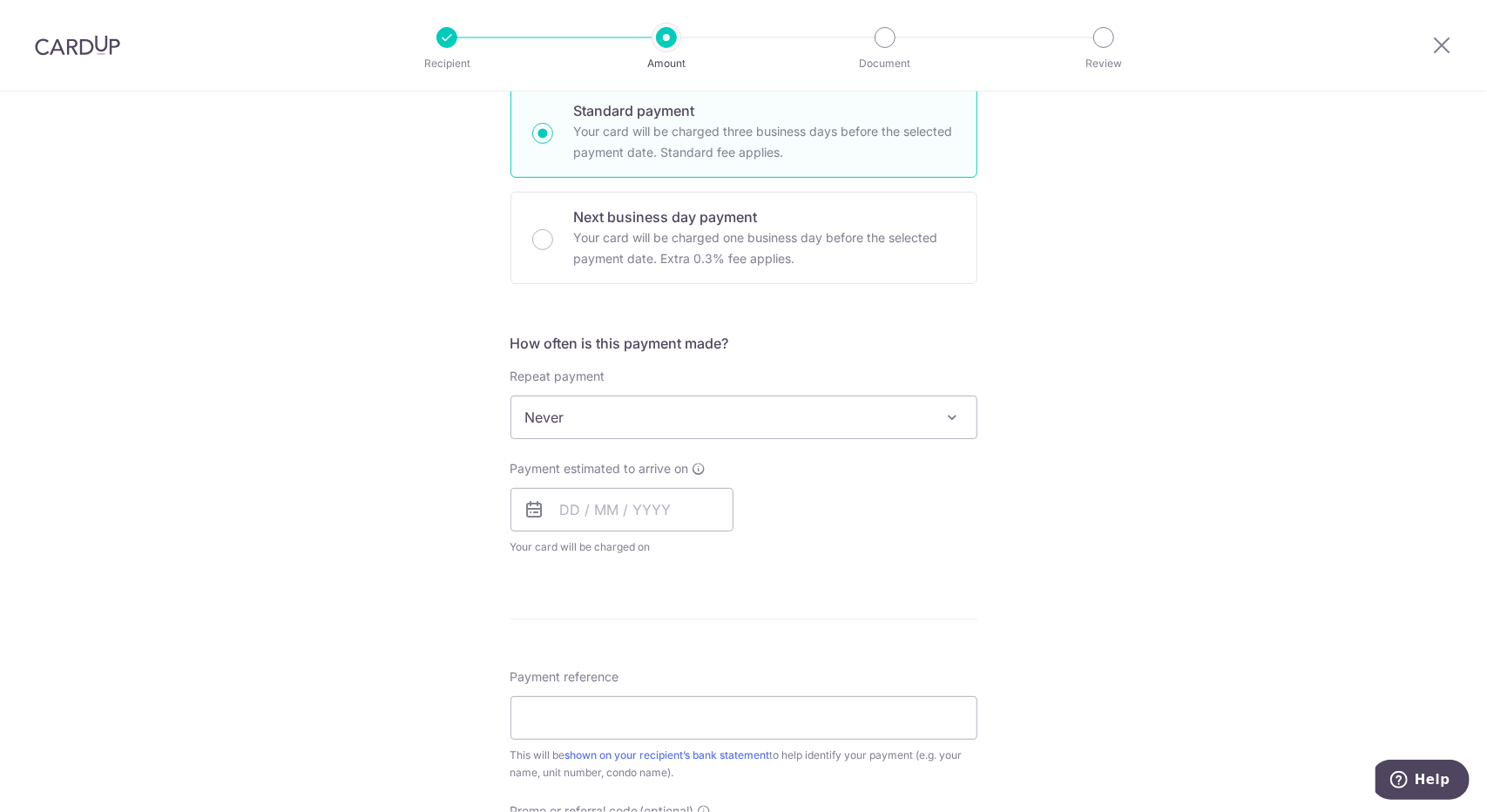
scroll to position [436, 0]
click at [582, 518] on input "text" at bounding box center [622, 507] width 223 height 43
click at [1129, 259] on div "Tell us more about your payment Enter payment amount SGD 1,692.00 1692.00 Selec…" at bounding box center [743, 443] width 1487 height 1576
click at [547, 498] on input "text" at bounding box center [622, 507] width 223 height 43
click at [568, 691] on link "13" at bounding box center [580, 701] width 28 height 28
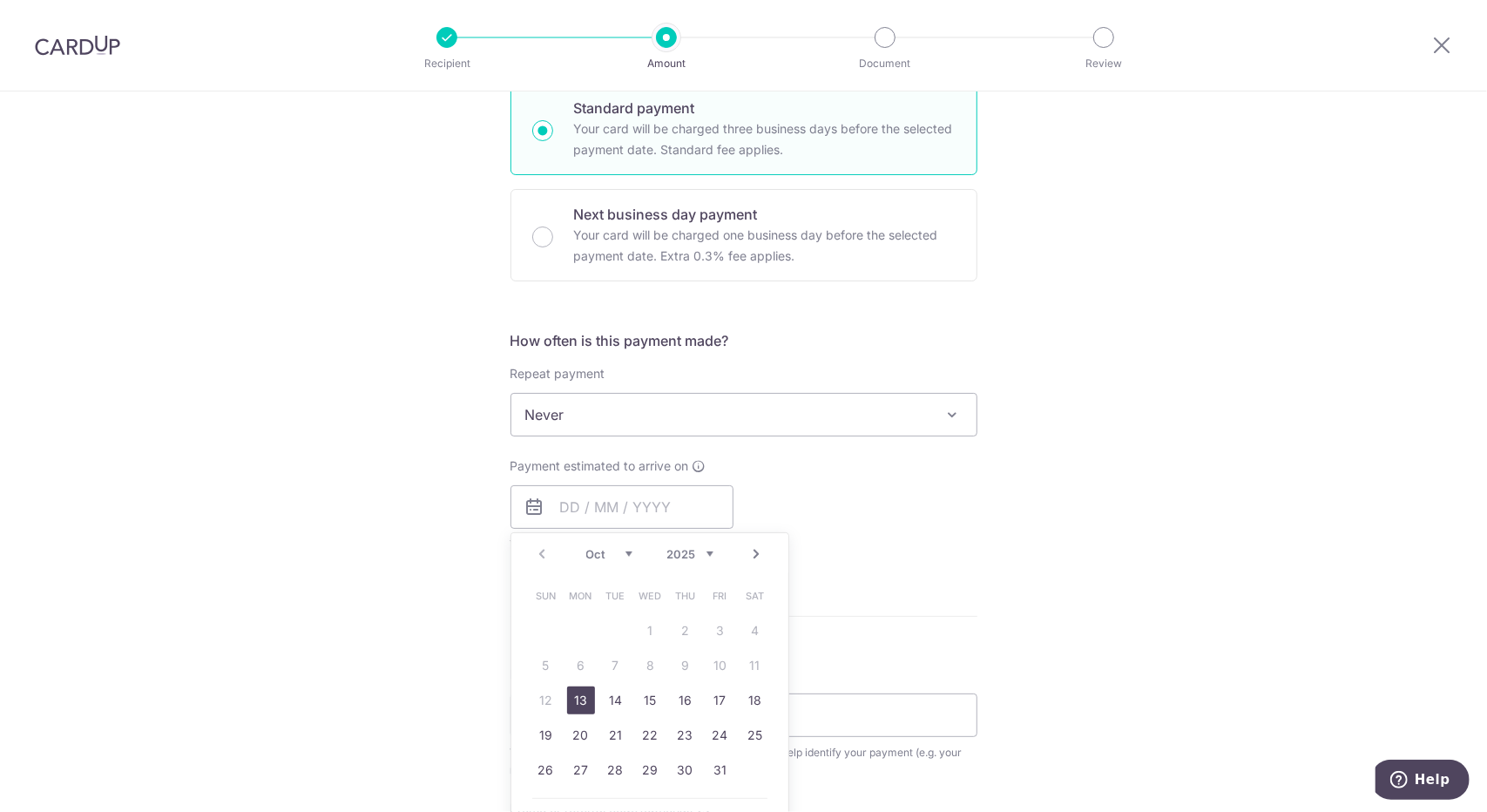
type input "13/10/2025"
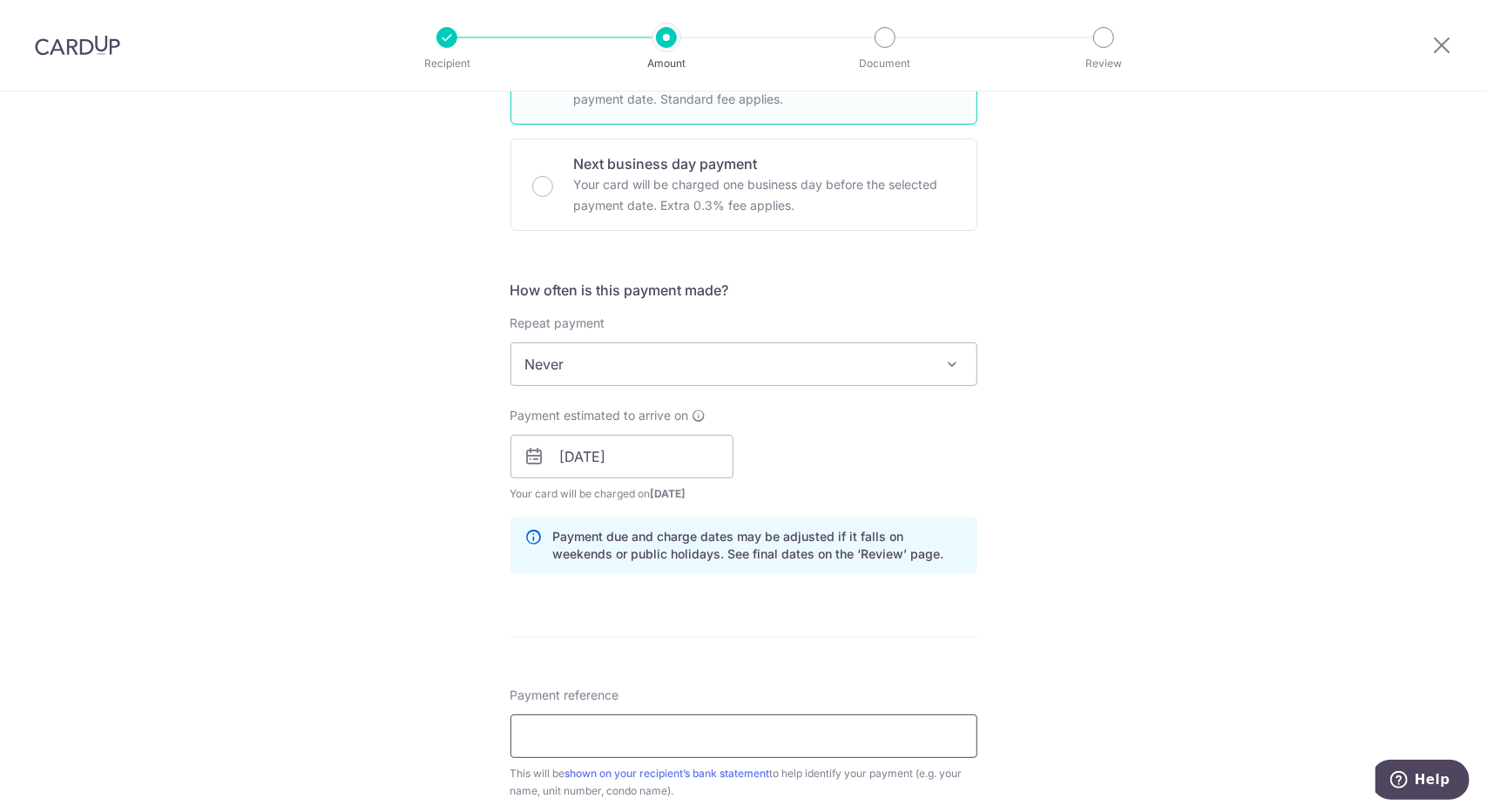
scroll to position [610, 0]
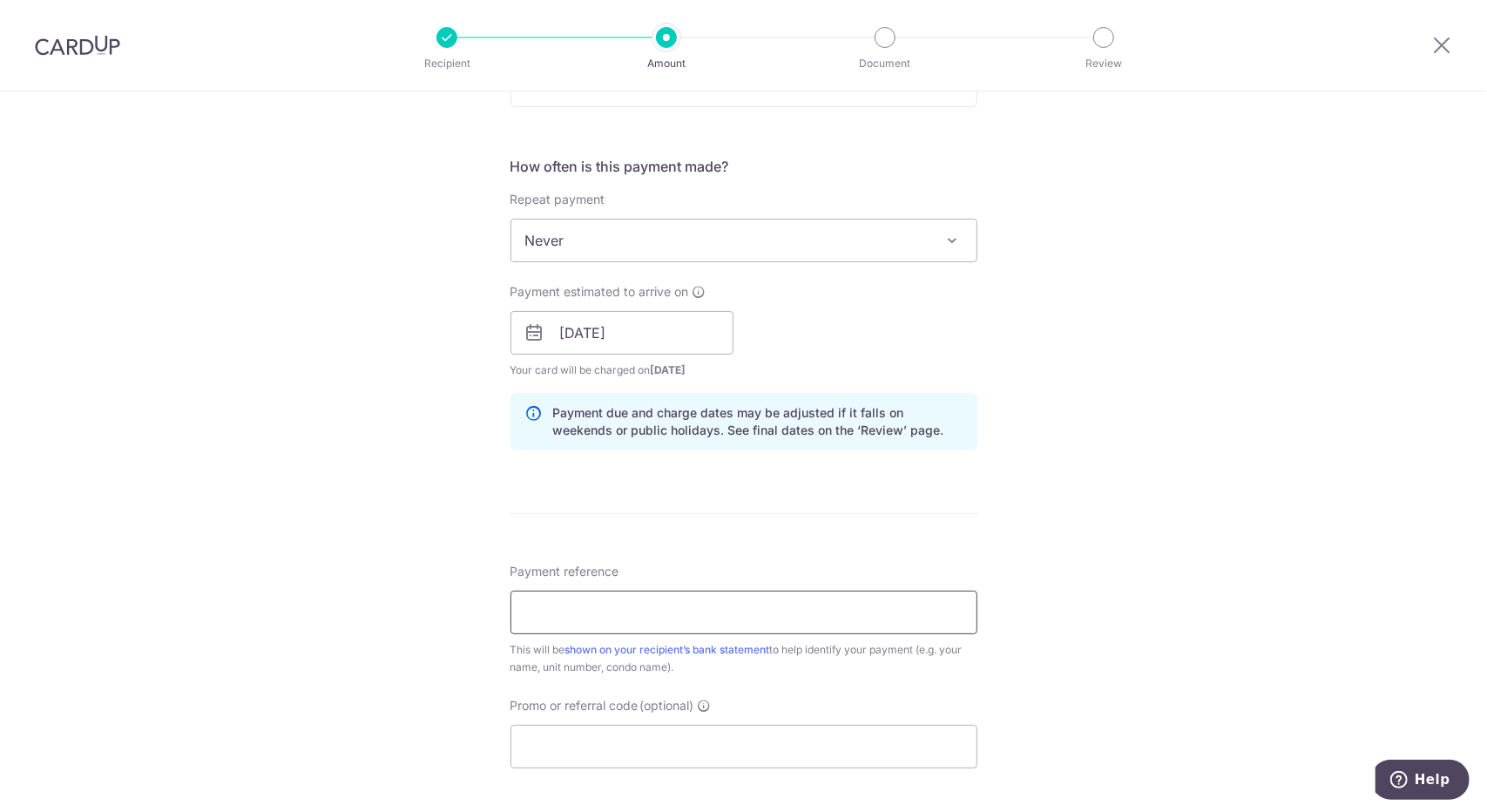
click at [613, 591] on input "Payment reference" at bounding box center [744, 612] width 467 height 43
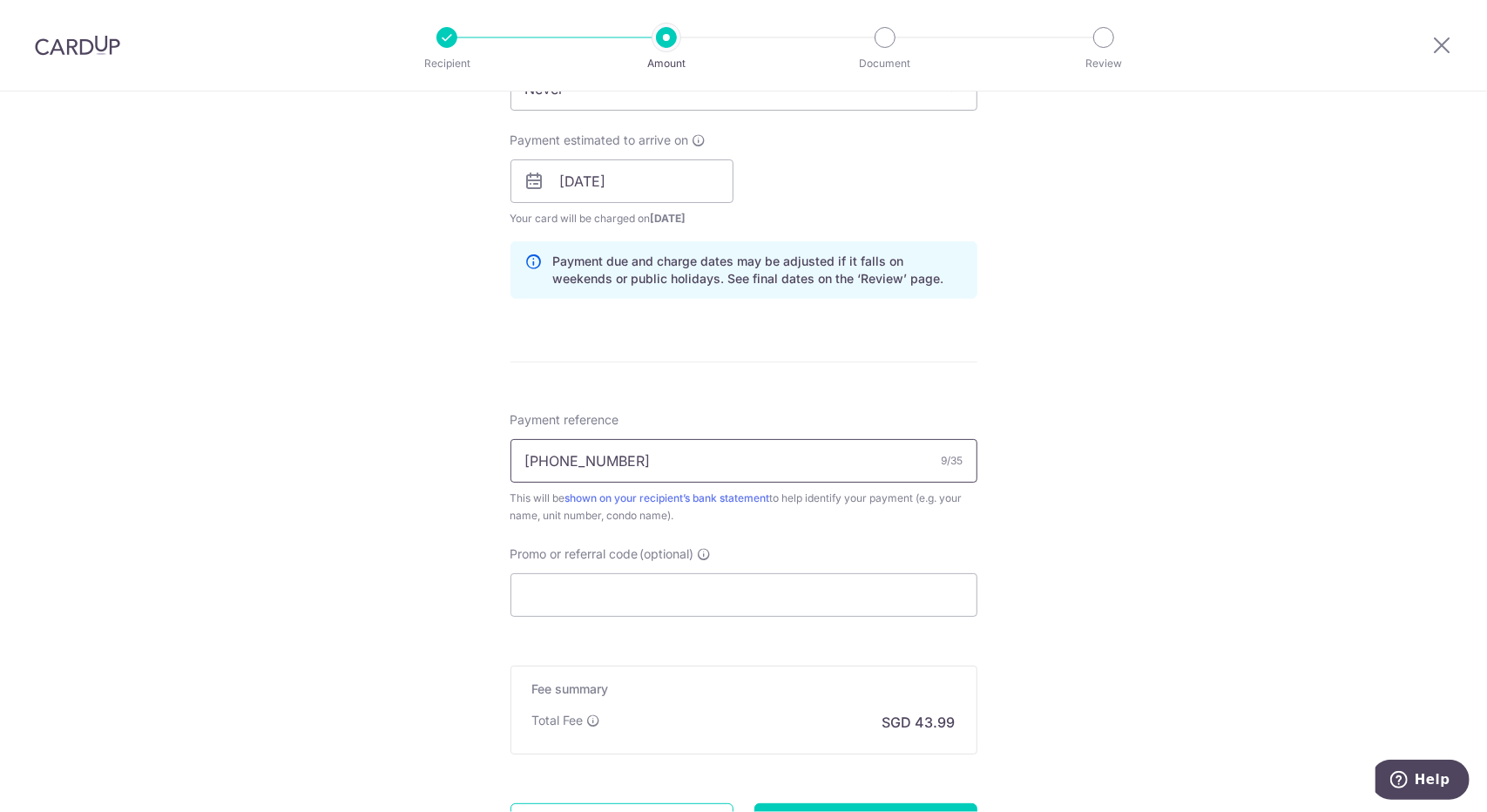
scroll to position [784, 0]
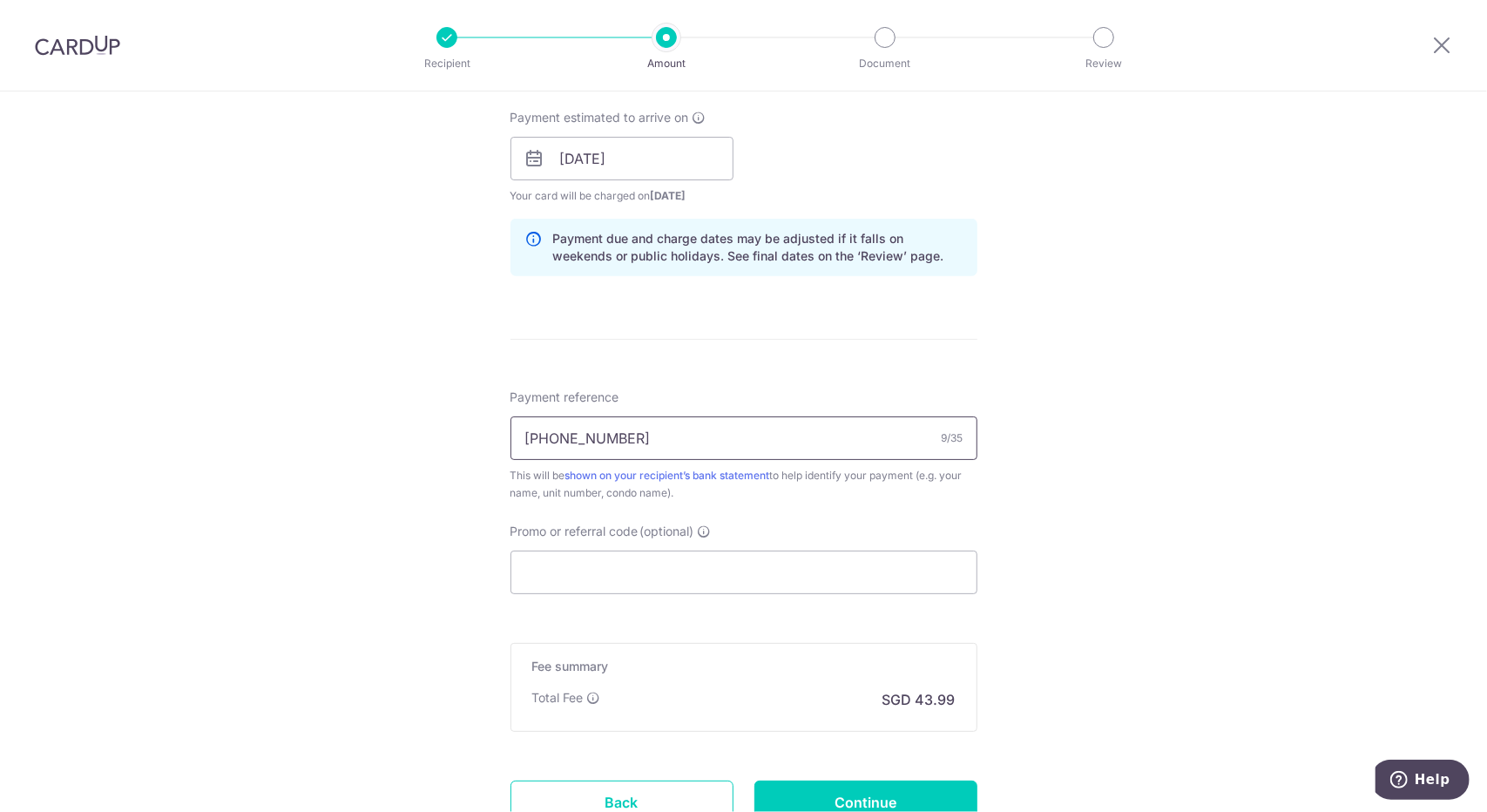
type input "[PHONE_NUMBER]"
click at [689, 544] on div "Promo or referral code (optional) The discounted fee will be shown on the revie…" at bounding box center [744, 558] width 467 height 71
click at [683, 559] on input "Promo or referral code (optional)" at bounding box center [744, 573] width 467 height 43
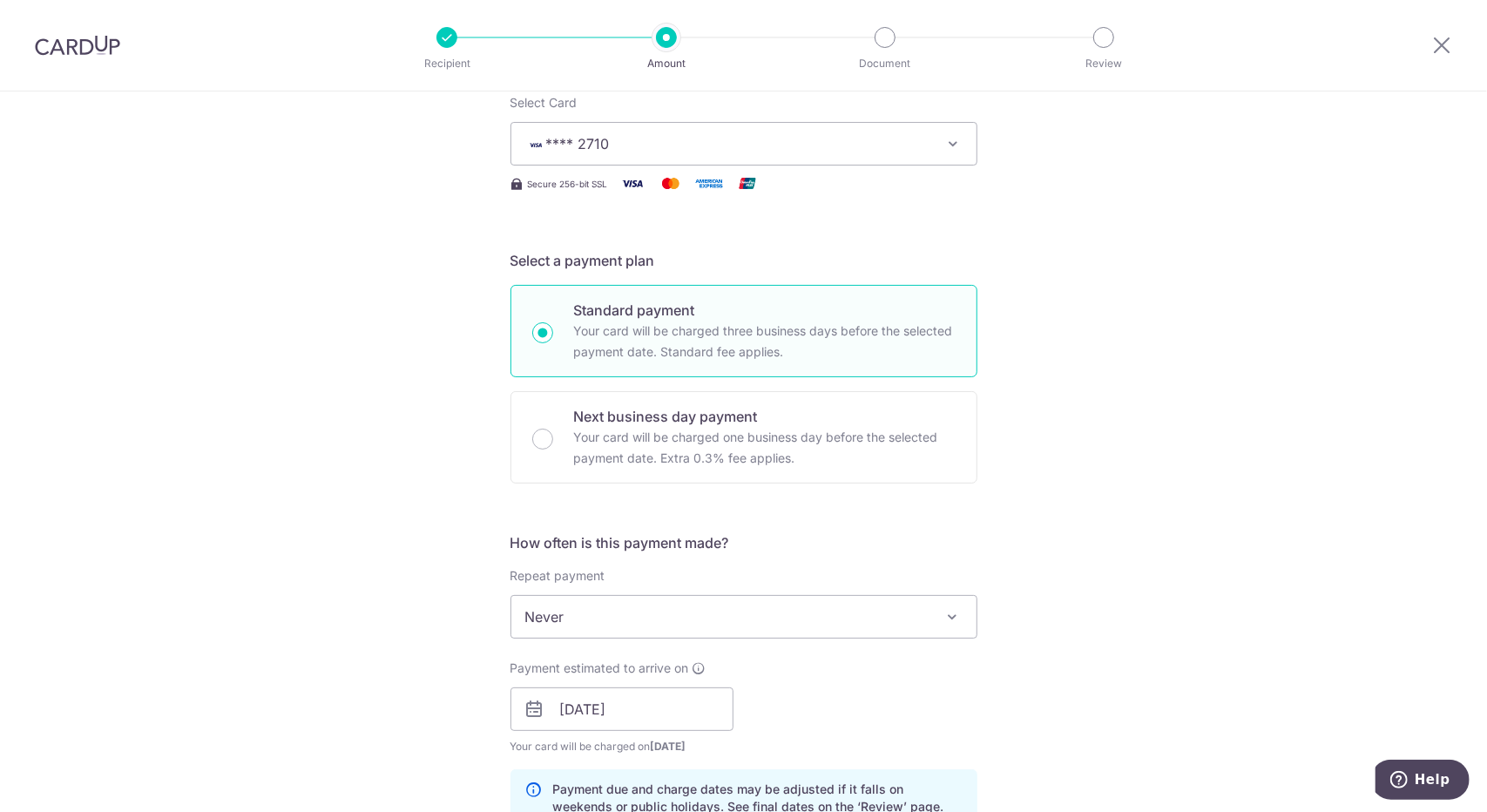
scroll to position [261, 0]
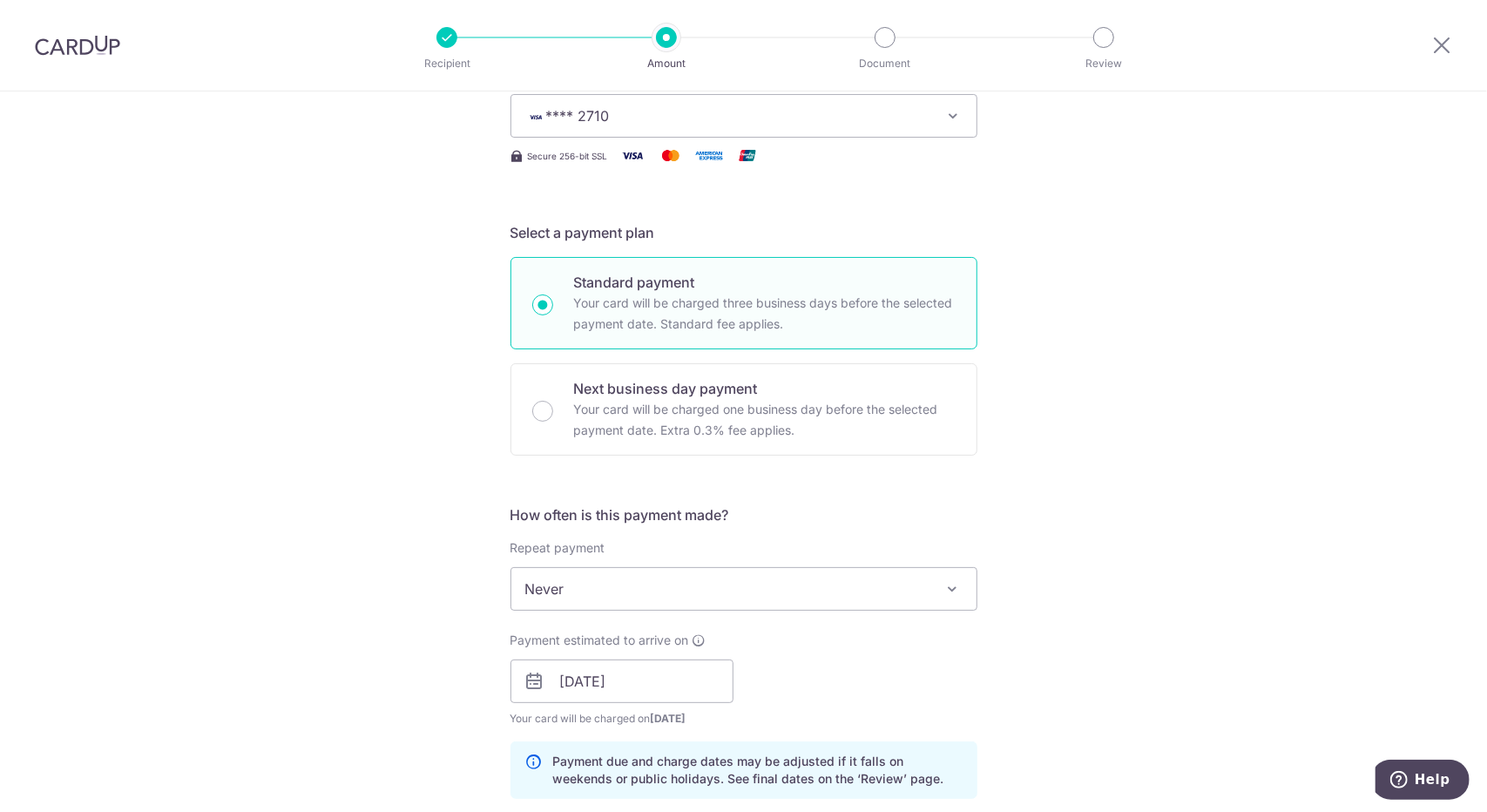
click at [1148, 374] on div "Tell us more about your payment Enter payment amount SGD 1,692.00 1692.00 Selec…" at bounding box center [743, 654] width 1487 height 1648
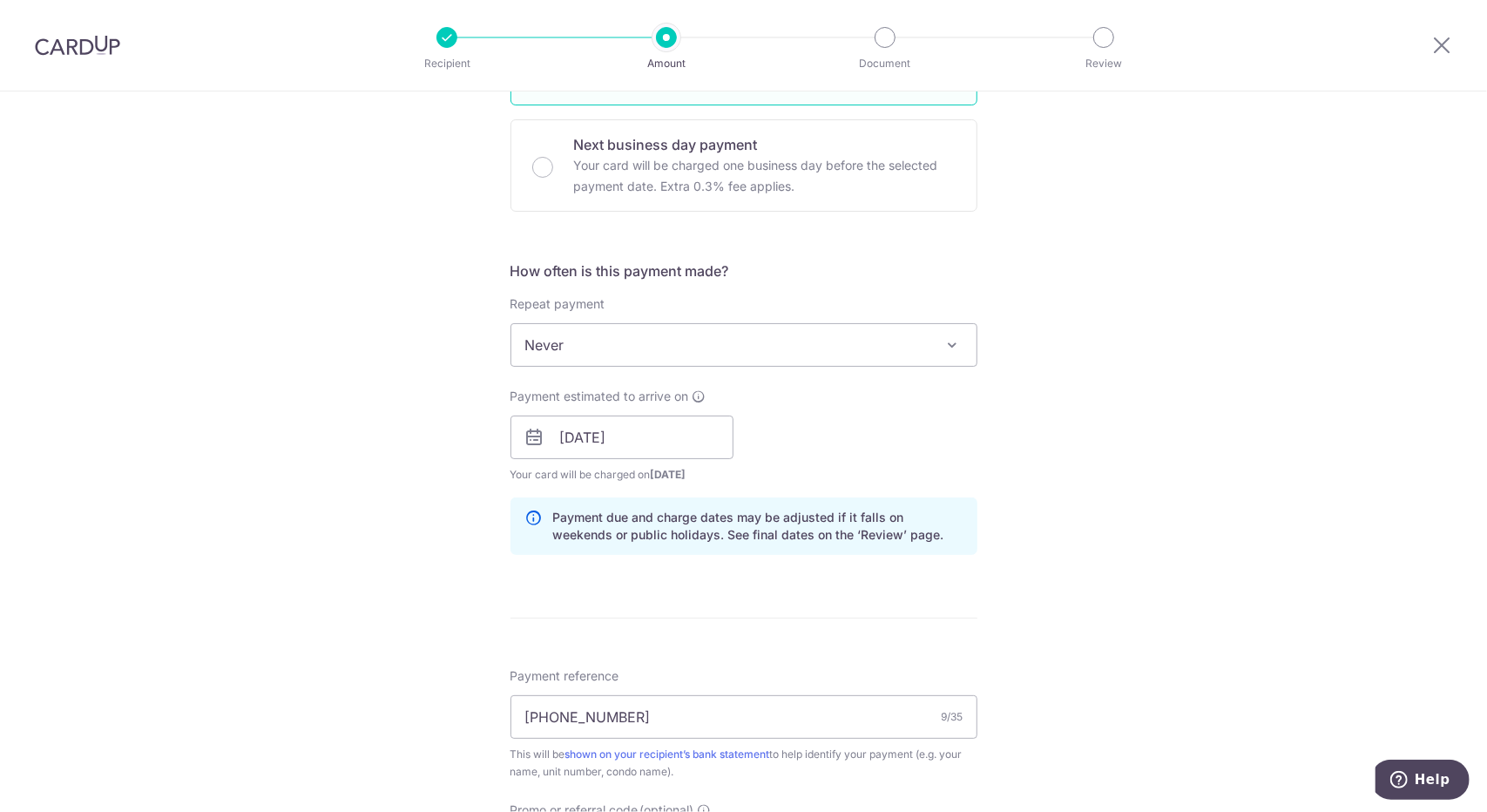
scroll to position [522, 0]
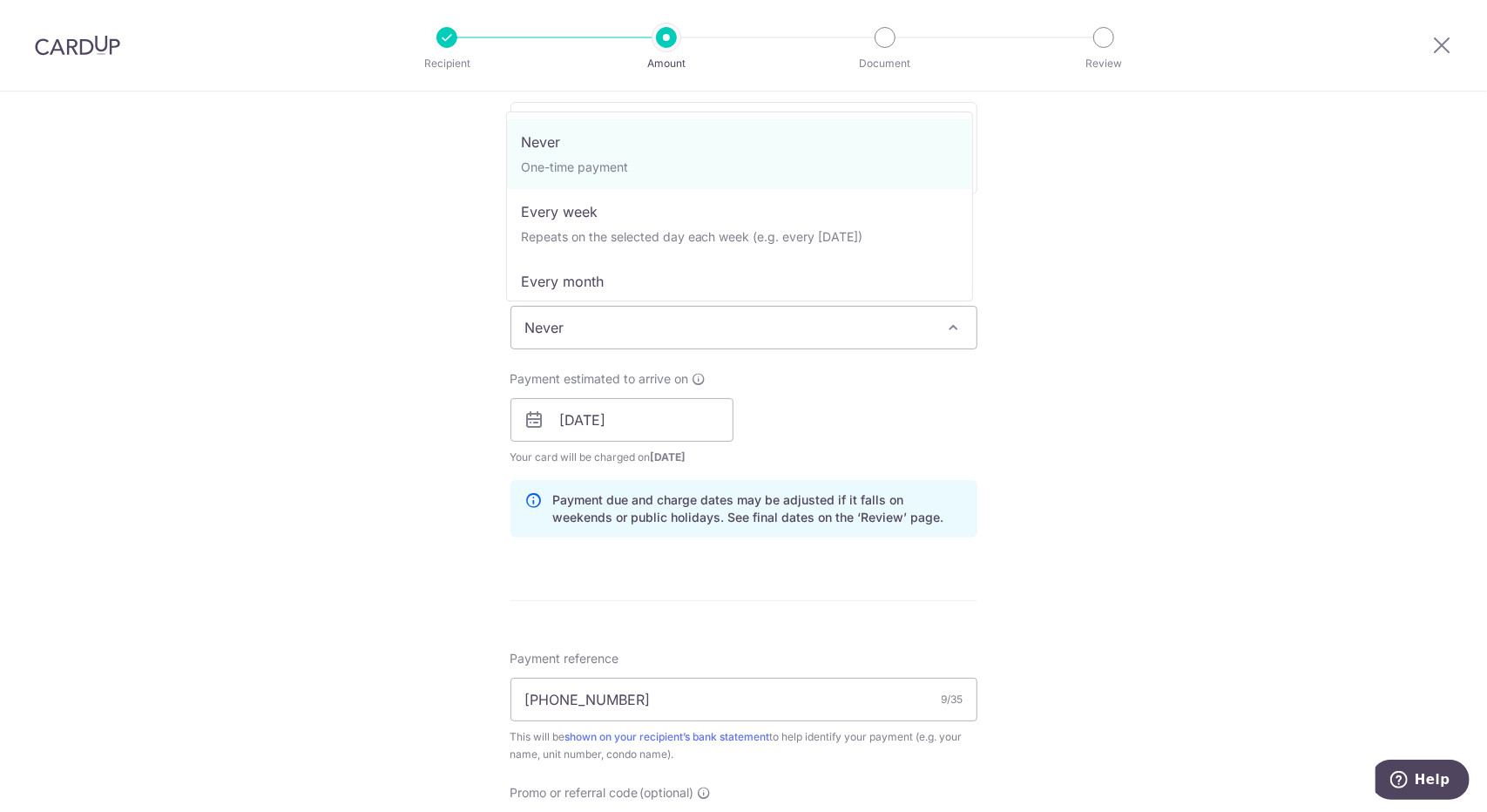
click at [624, 319] on span "Never" at bounding box center [744, 327] width 465 height 41
click at [1152, 317] on div "Tell us more about your payment Enter payment amount SGD 1,692.00 1692.00 Selec…" at bounding box center [743, 392] width 1487 height 1648
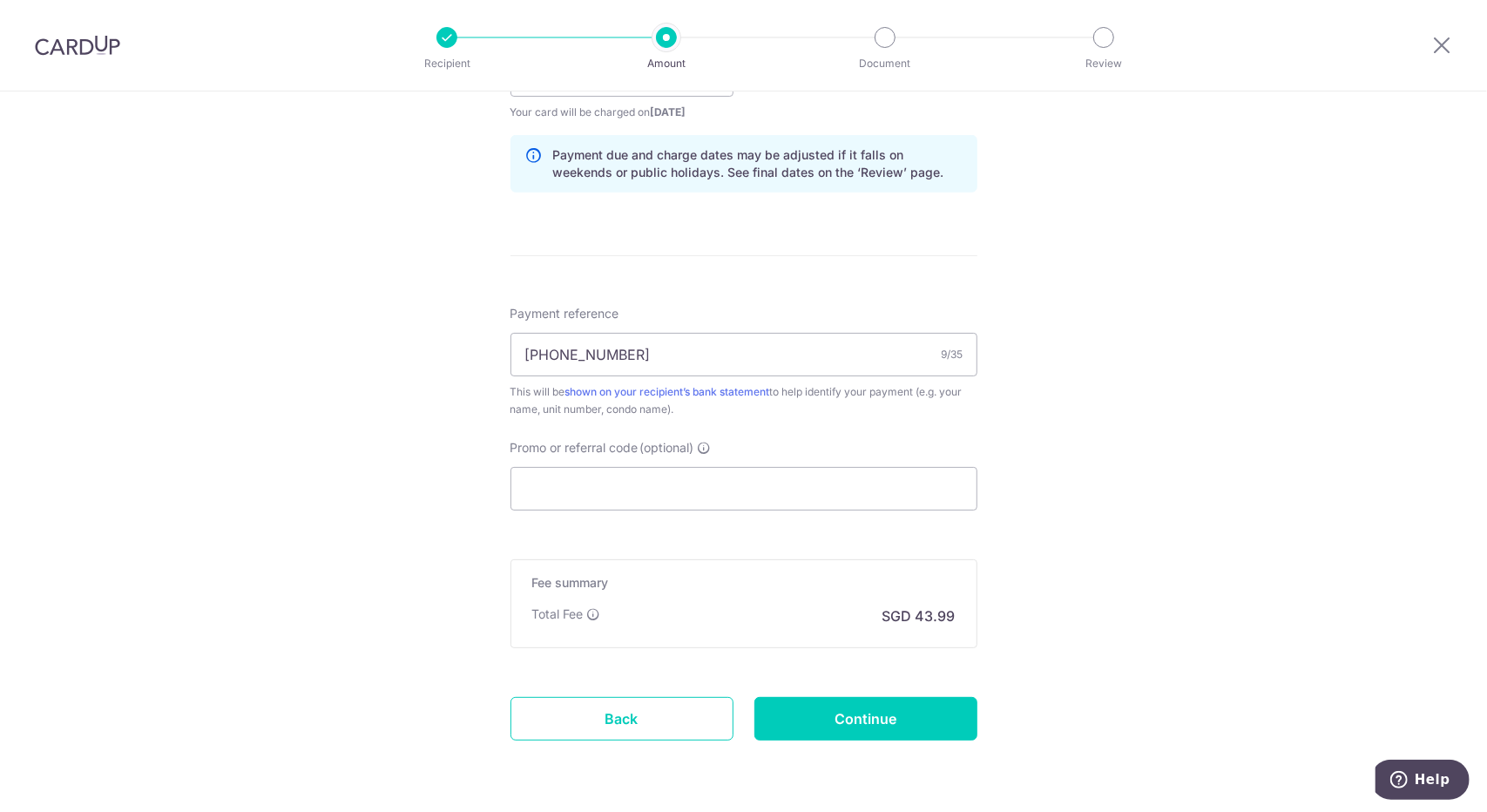
scroll to position [922, 0]
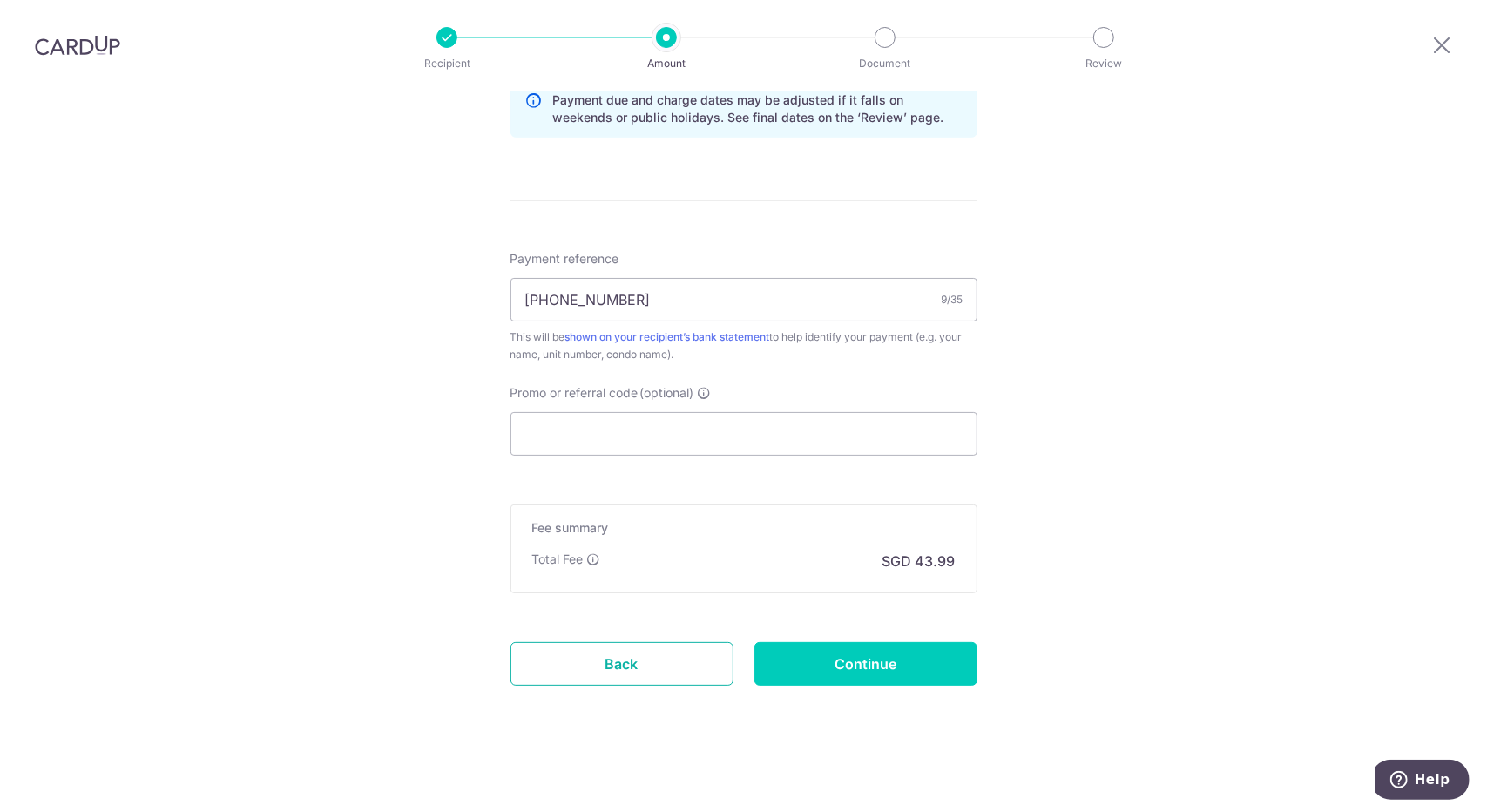
click at [617, 656] on link "Back" at bounding box center [622, 663] width 223 height 43
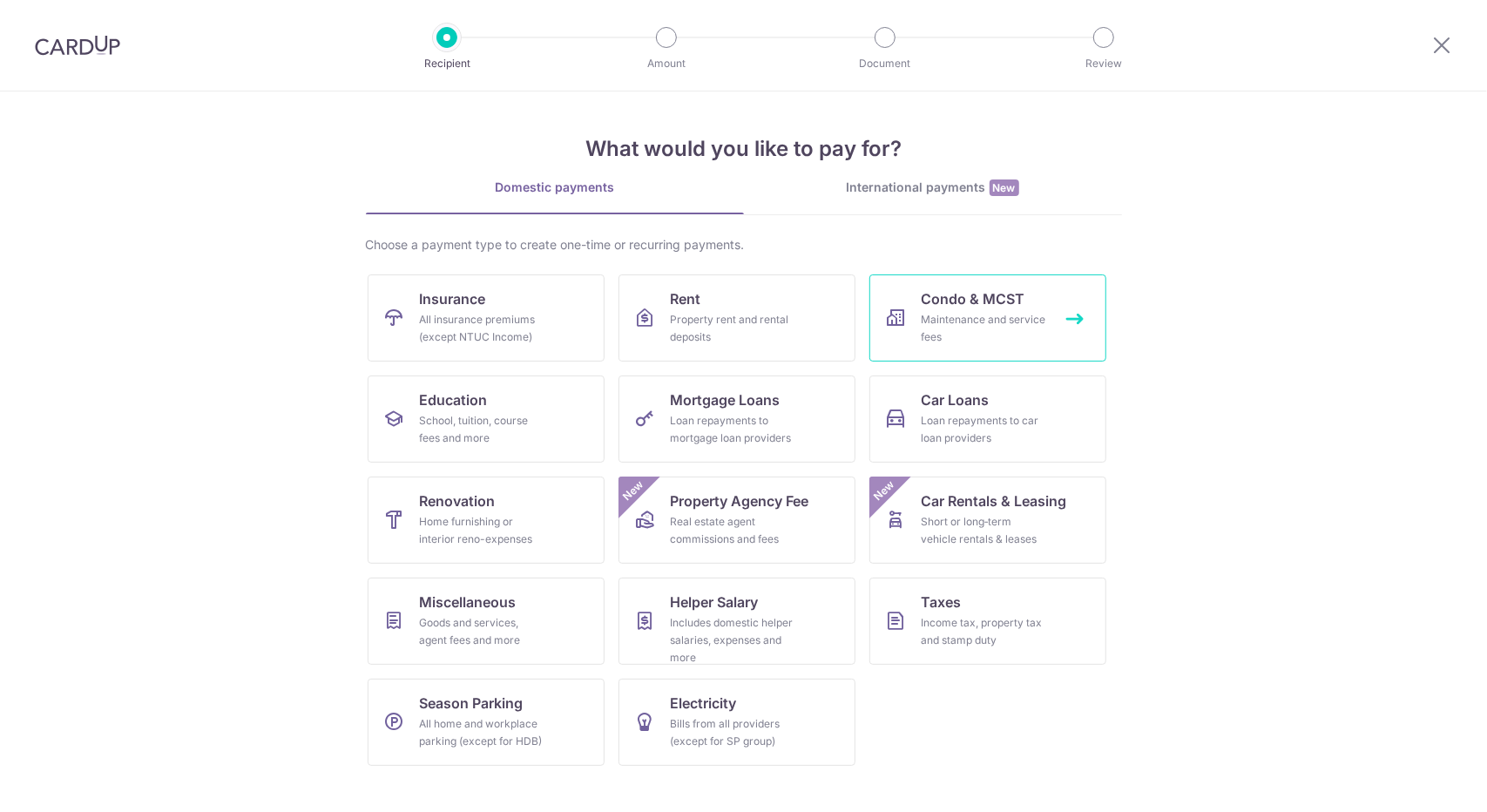
click at [895, 308] on icon at bounding box center [896, 317] width 21 height 21
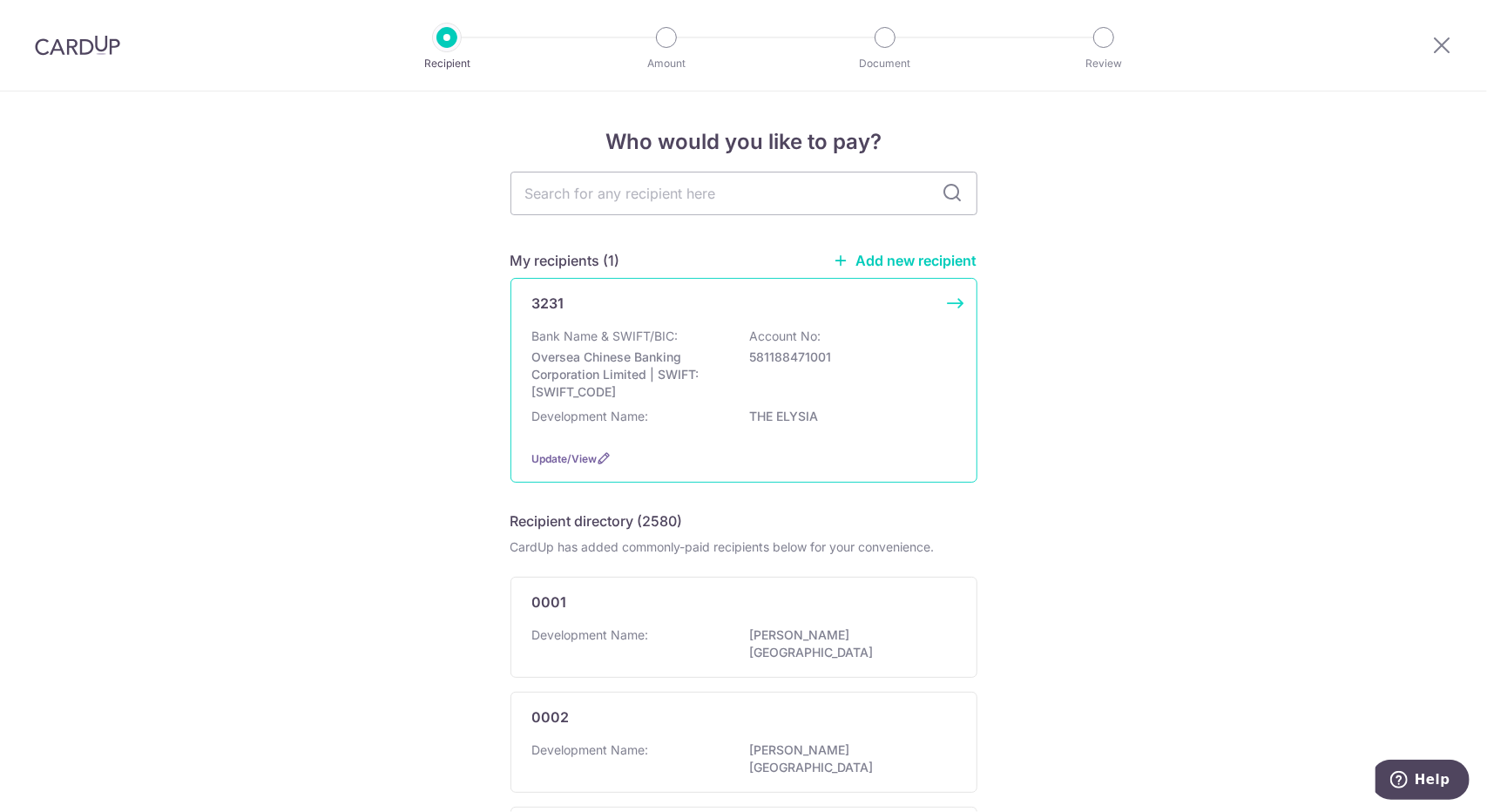
click at [903, 370] on div "Bank Name & SWIFT/BIC: Oversea Chinese Banking Corporation Limited | SWIFT: [SW…" at bounding box center [744, 364] width 424 height 73
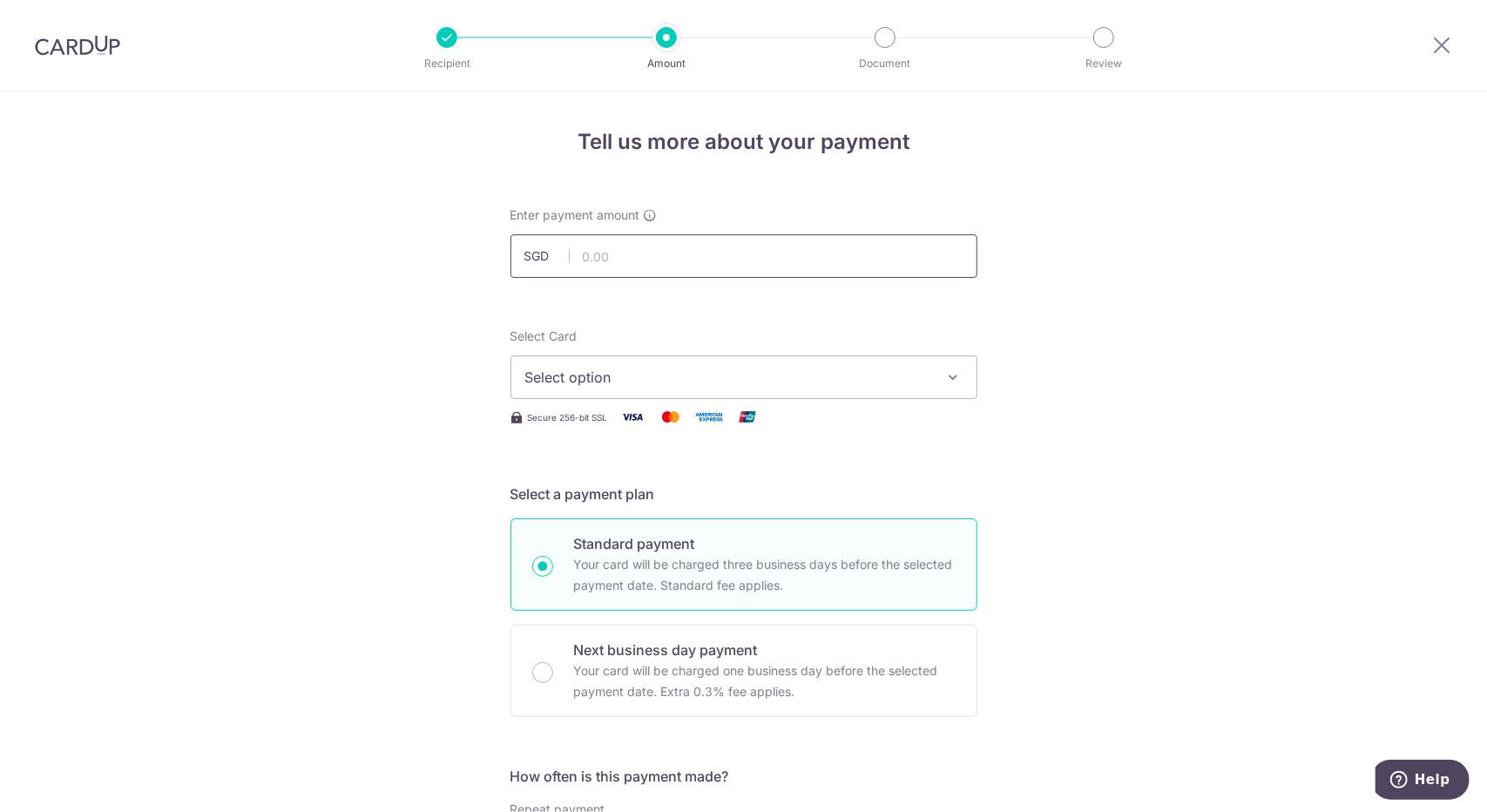
click at [854, 253] on input "text" at bounding box center [744, 256] width 467 height 43
type input "1,692.00"
click at [934, 369] on button "Select option" at bounding box center [744, 377] width 467 height 43
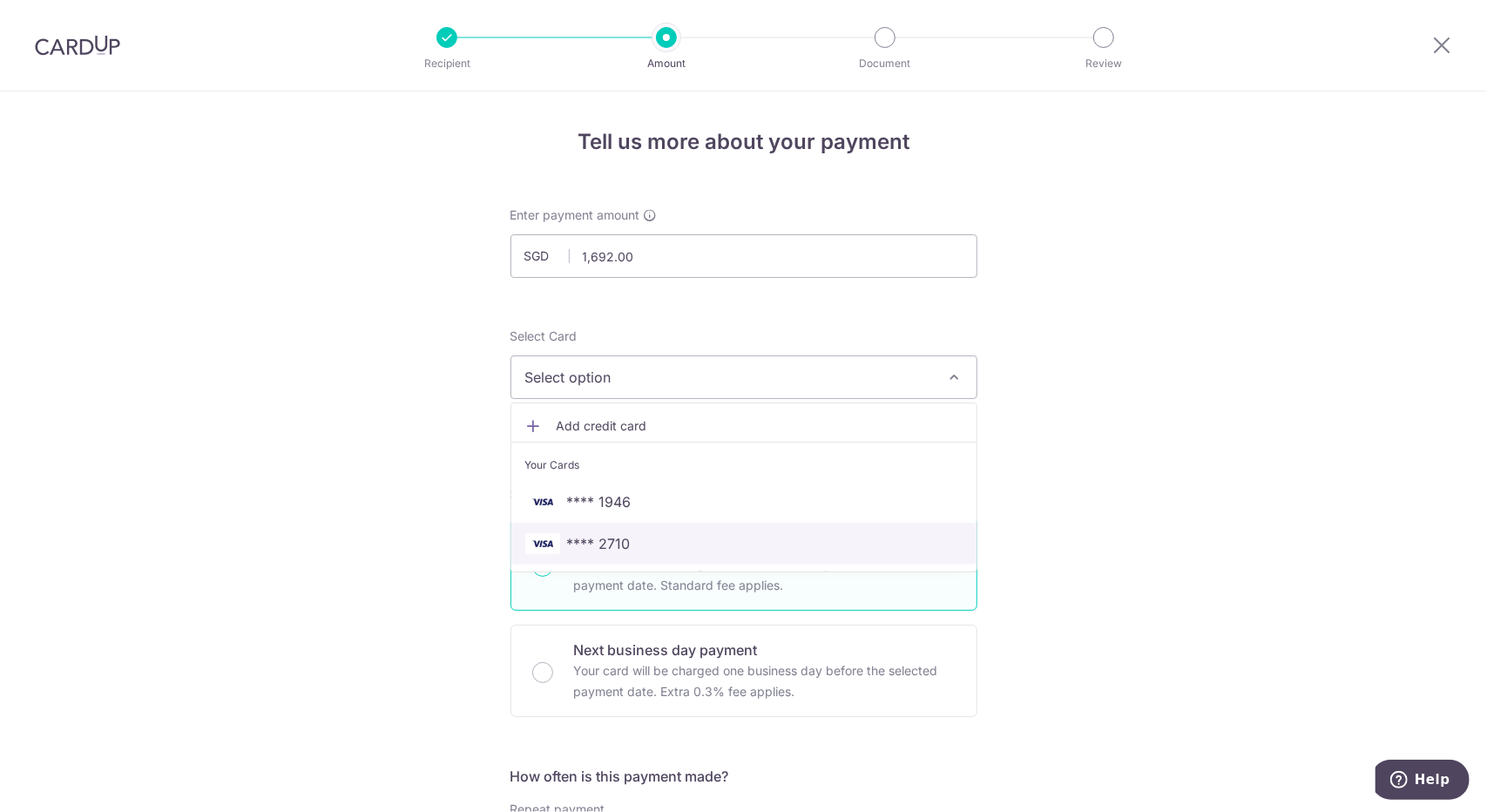
click at [725, 540] on span "**** 2710" at bounding box center [744, 543] width 438 height 21
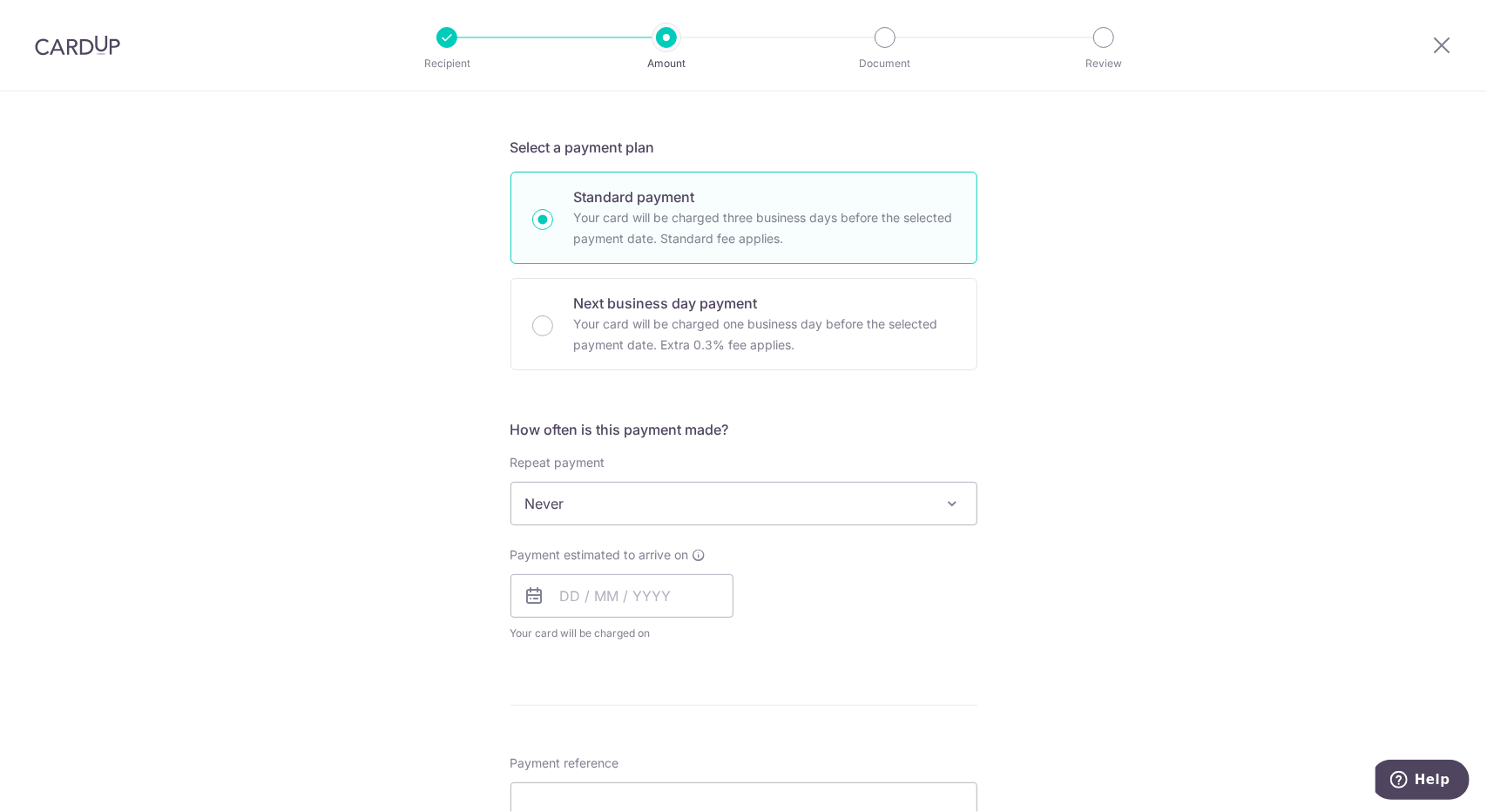
scroll to position [349, 0]
click at [765, 522] on div "How often is this payment made? Repeat payment Never Every week Every month Eve…" at bounding box center [744, 535] width 467 height 237
click at [599, 596] on input "text" at bounding box center [622, 594] width 223 height 43
click at [576, 784] on link "13" at bounding box center [580, 787] width 28 height 28
type input "[DATE]"
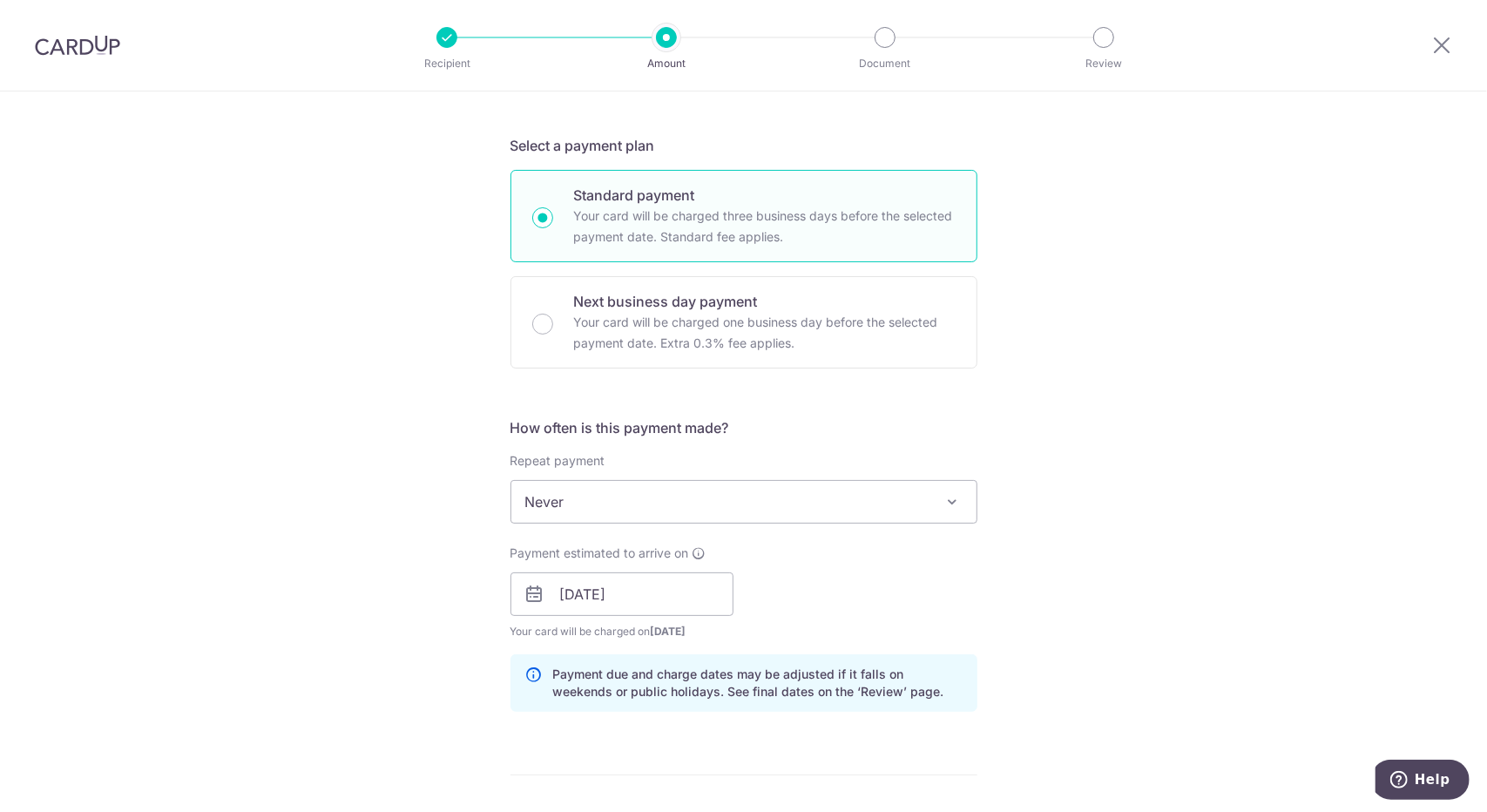
click at [1205, 514] on div "Tell us more about your payment Enter payment amount SGD 1,692.00 1692.00 Selec…" at bounding box center [743, 567] width 1487 height 1648
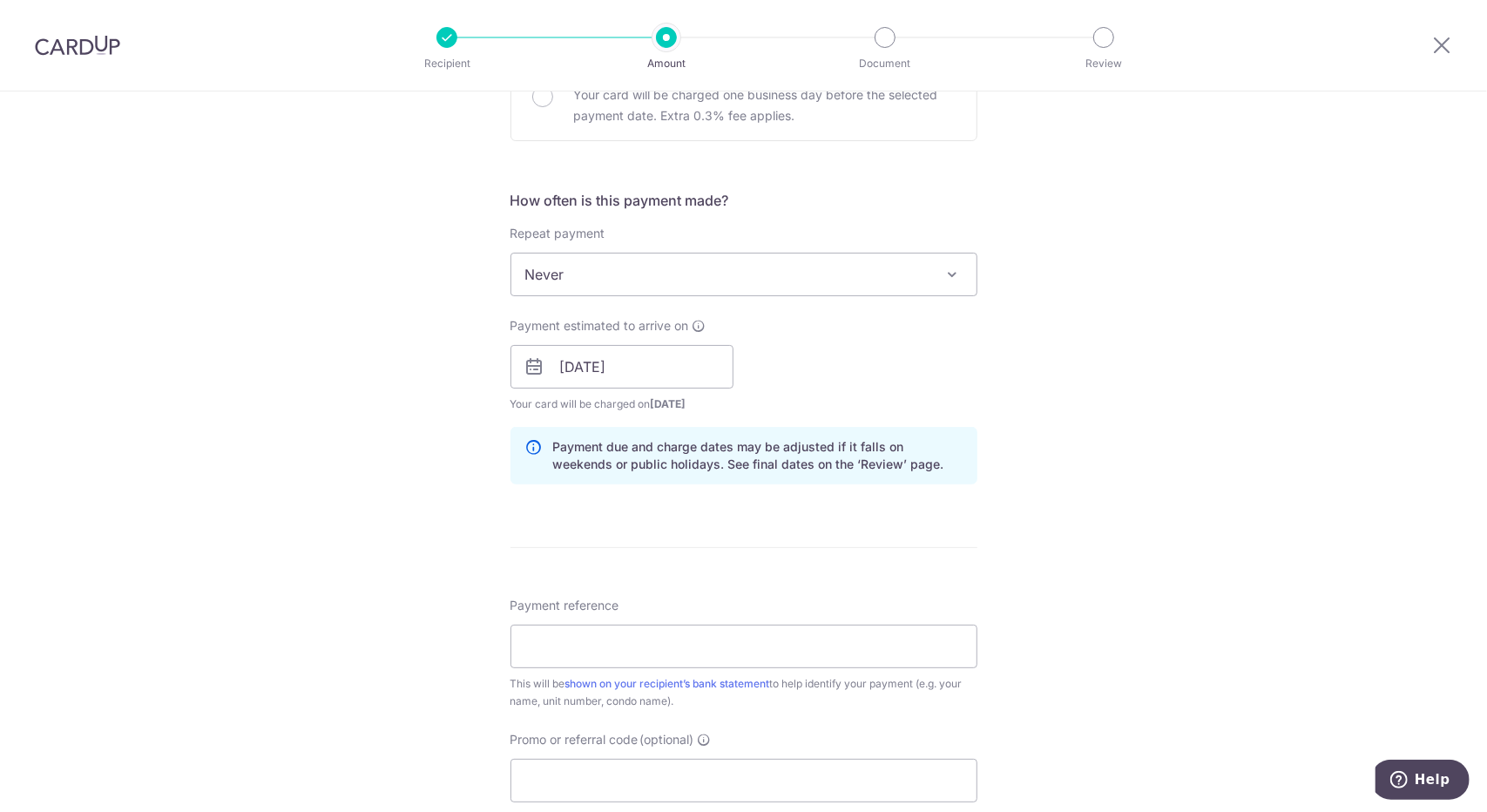
scroll to position [610, 0]
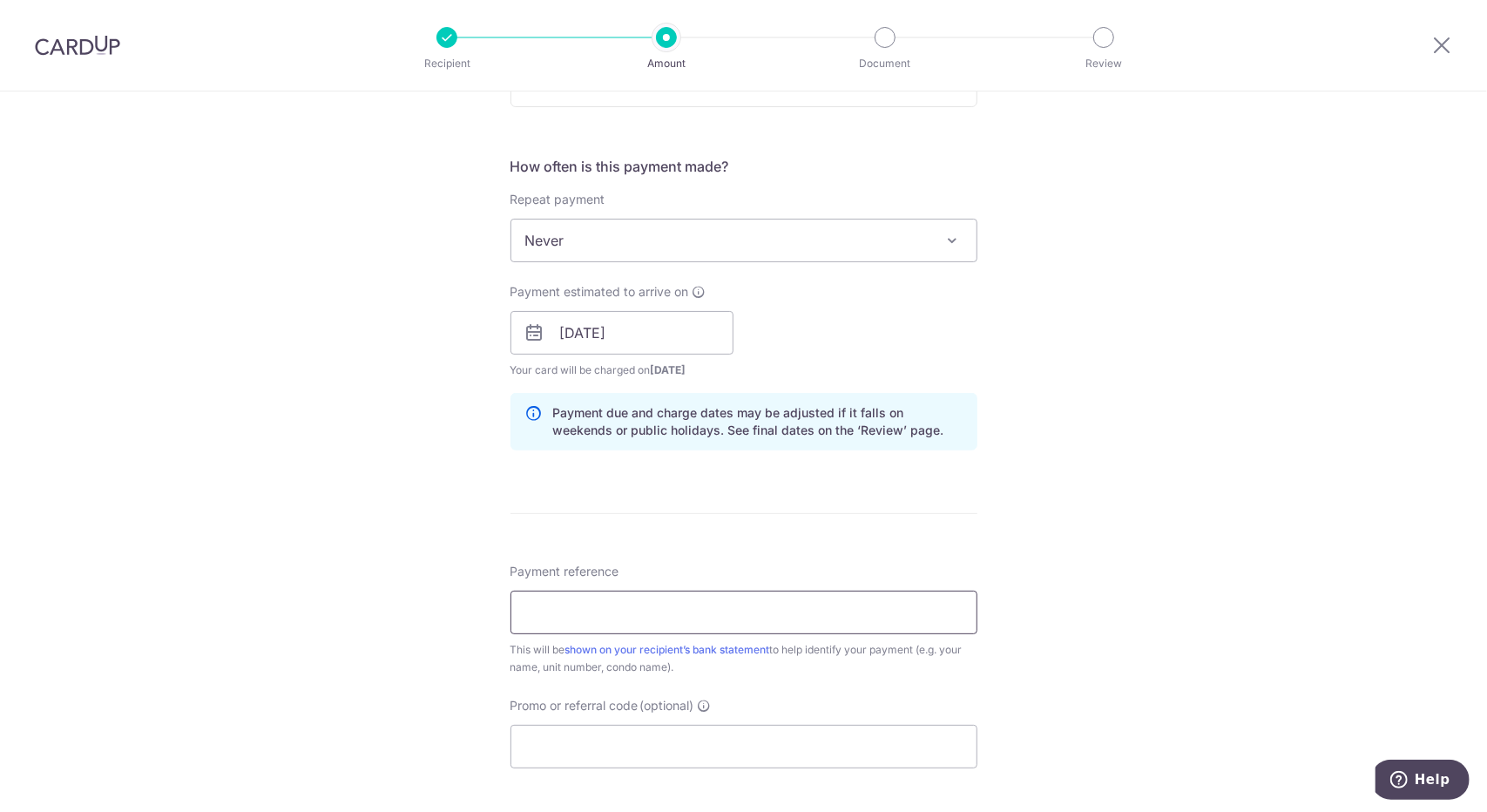
click at [731, 602] on input "Payment reference" at bounding box center [744, 612] width 467 height 43
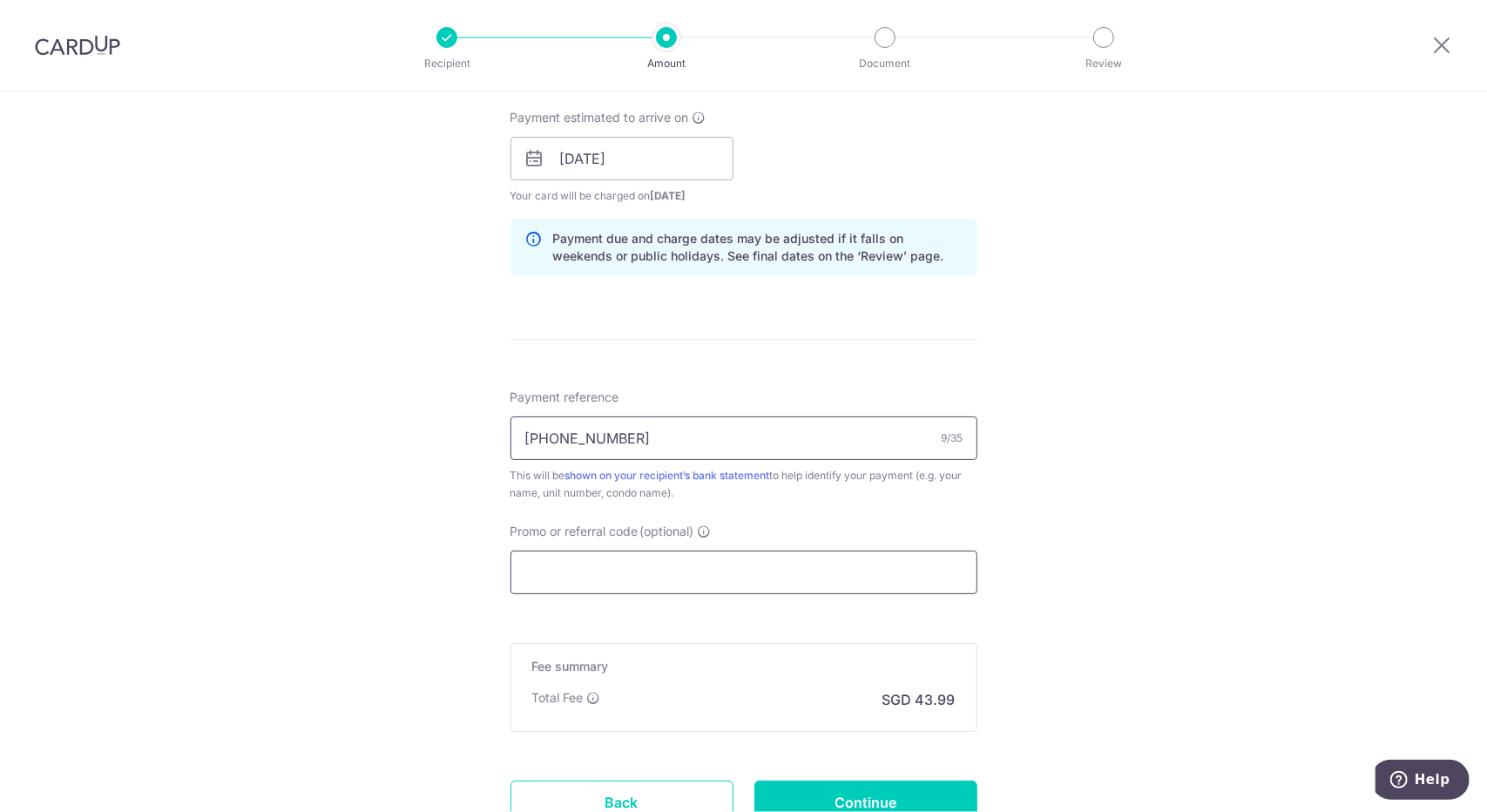
type input "[PHONE_NUMBER]"
click at [926, 586] on input "Promo or referral code (optional)" at bounding box center [744, 573] width 467 height 43
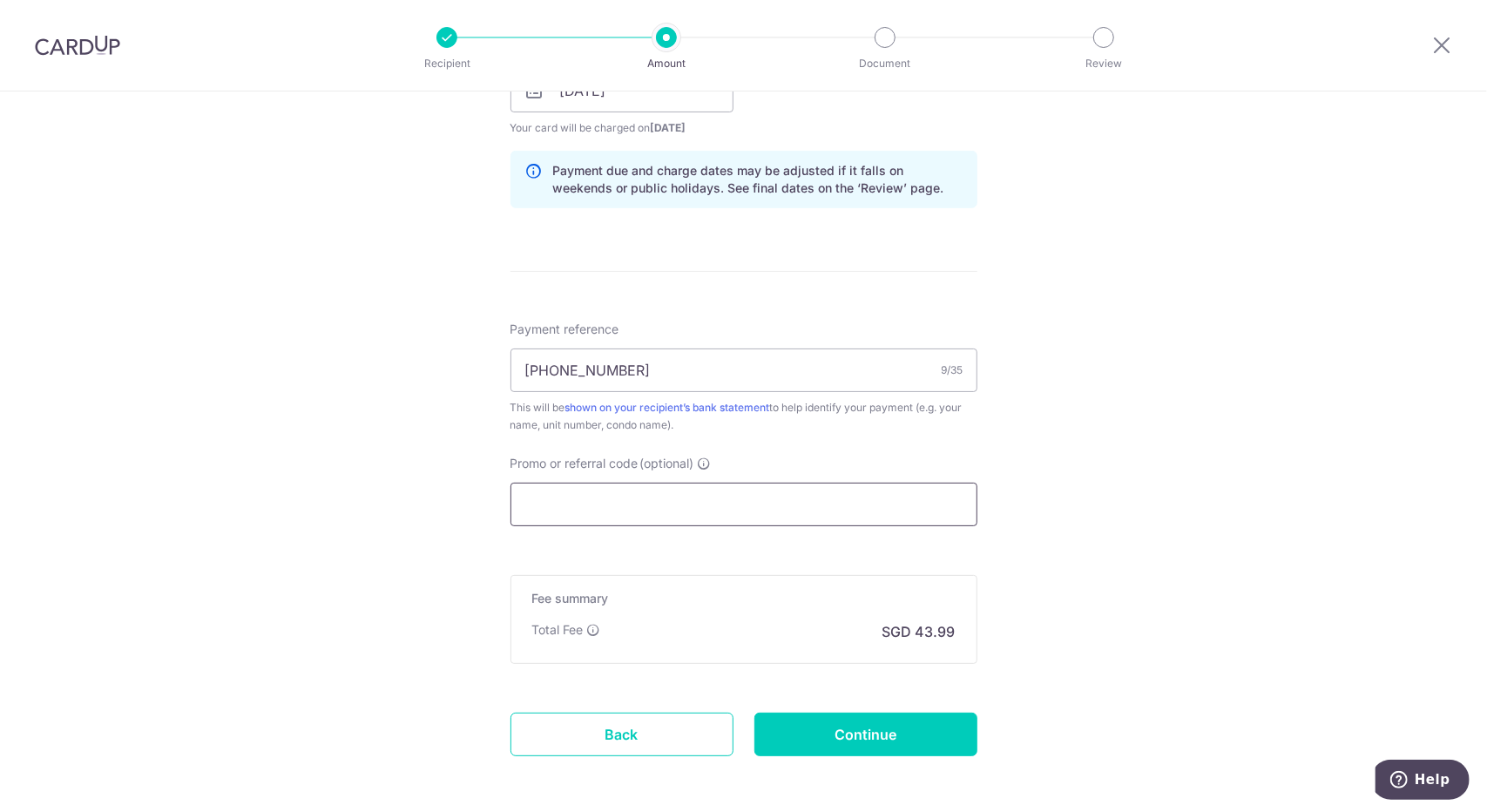
scroll to position [922, 0]
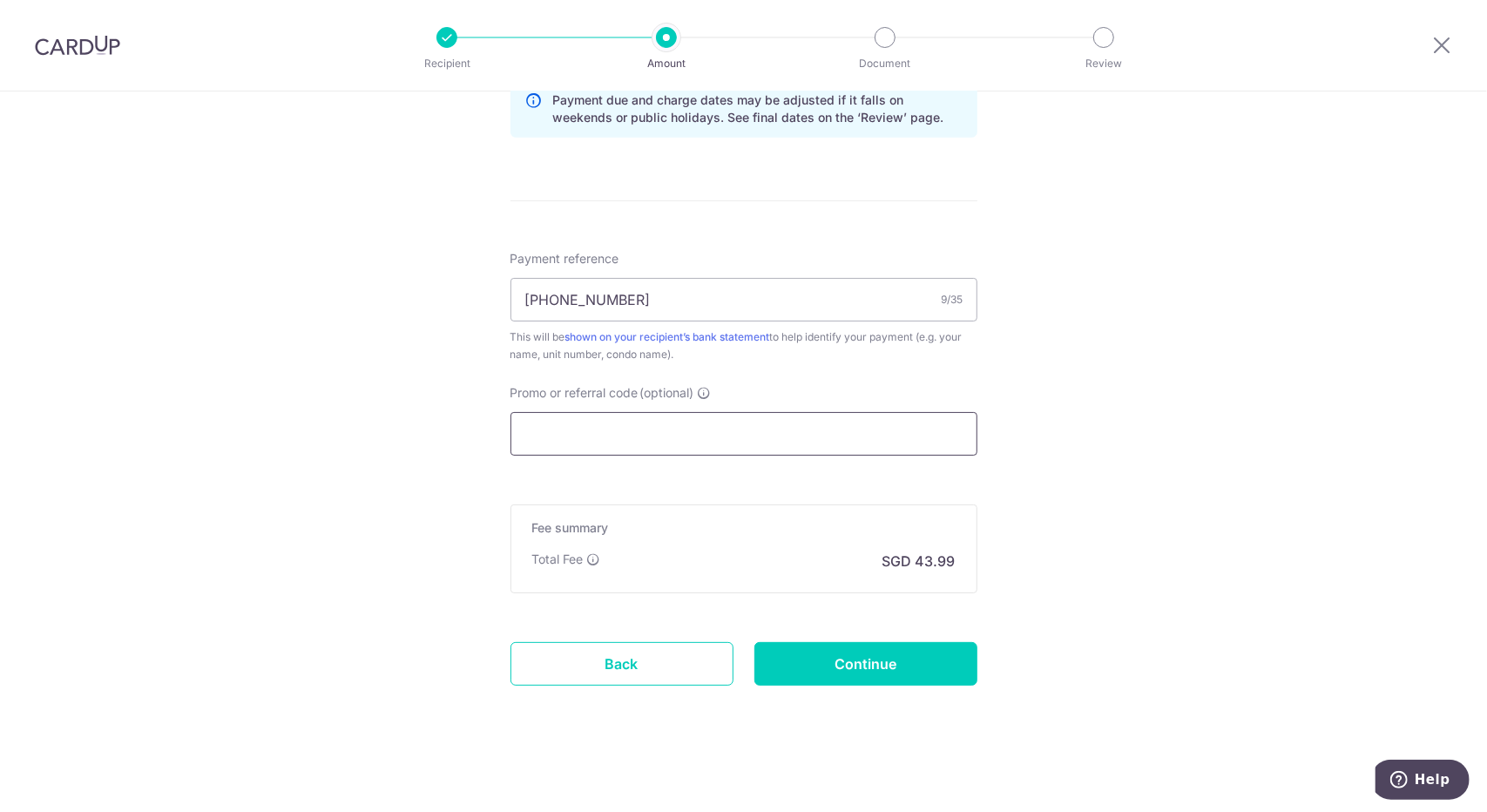
click at [745, 450] on input "Promo or referral code (optional)" at bounding box center [744, 434] width 467 height 43
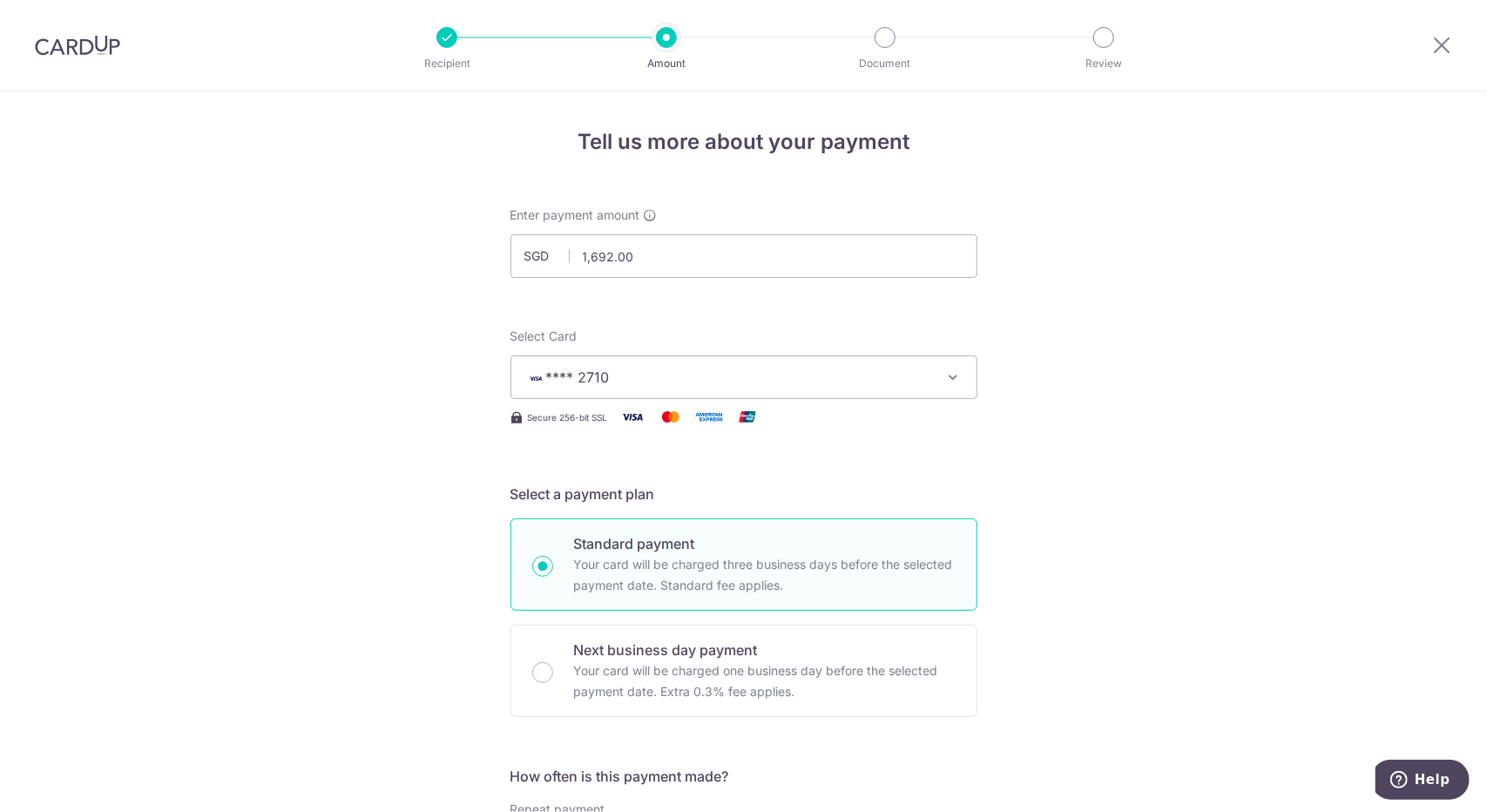
scroll to position [871, 0]
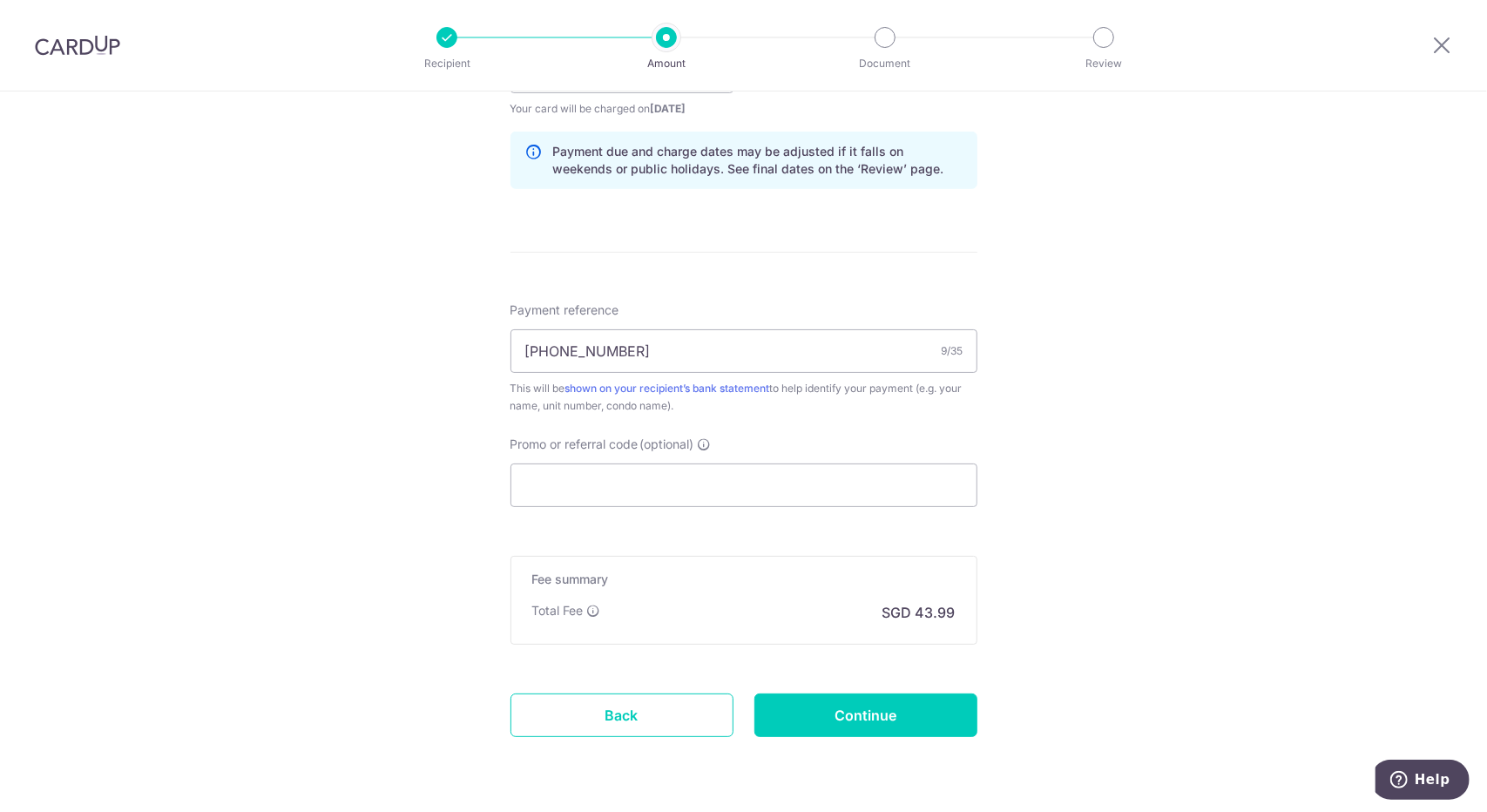
click at [854, 680] on form "Enter payment amount SGD 1,692.00 1692.00 Select Card **** 2710 Add credit card…" at bounding box center [744, 61] width 467 height 1451
click at [860, 709] on input "Continue" at bounding box center [865, 715] width 223 height 43
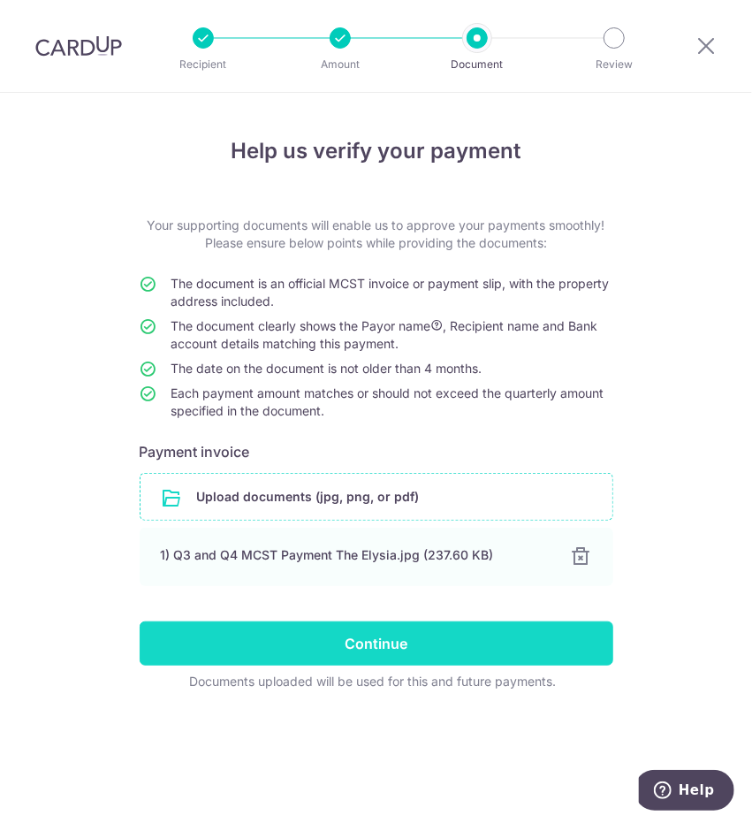
click at [302, 639] on input "Continue" at bounding box center [377, 643] width 474 height 44
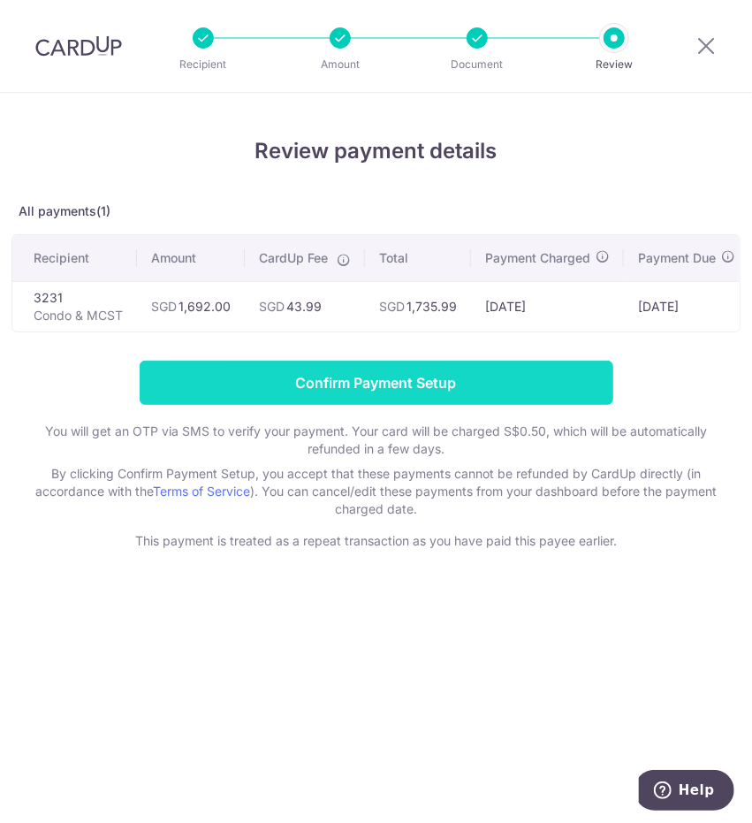
click at [440, 392] on input "Confirm Payment Setup" at bounding box center [377, 383] width 474 height 44
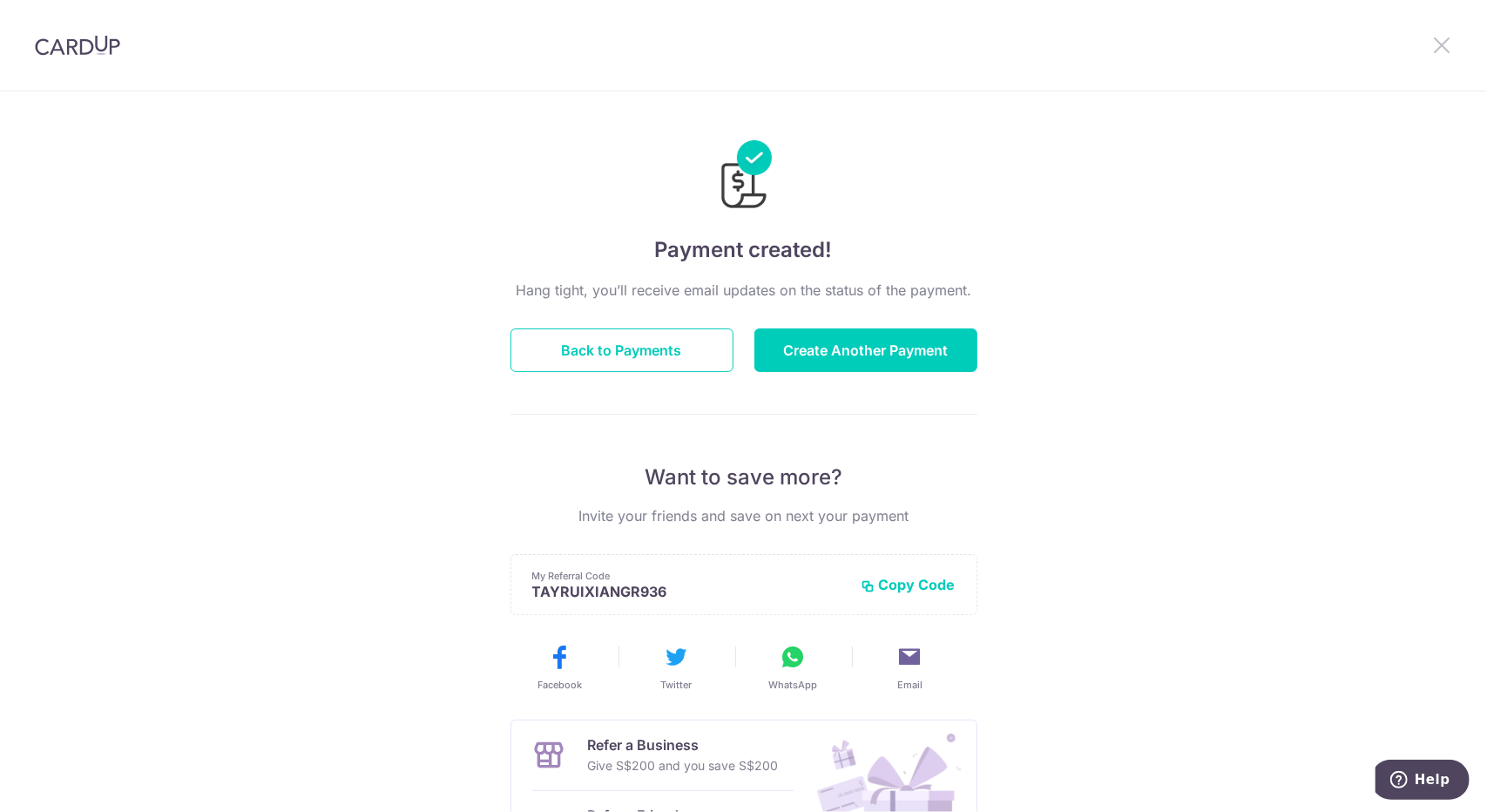
click at [740, 38] on icon at bounding box center [1441, 44] width 21 height 22
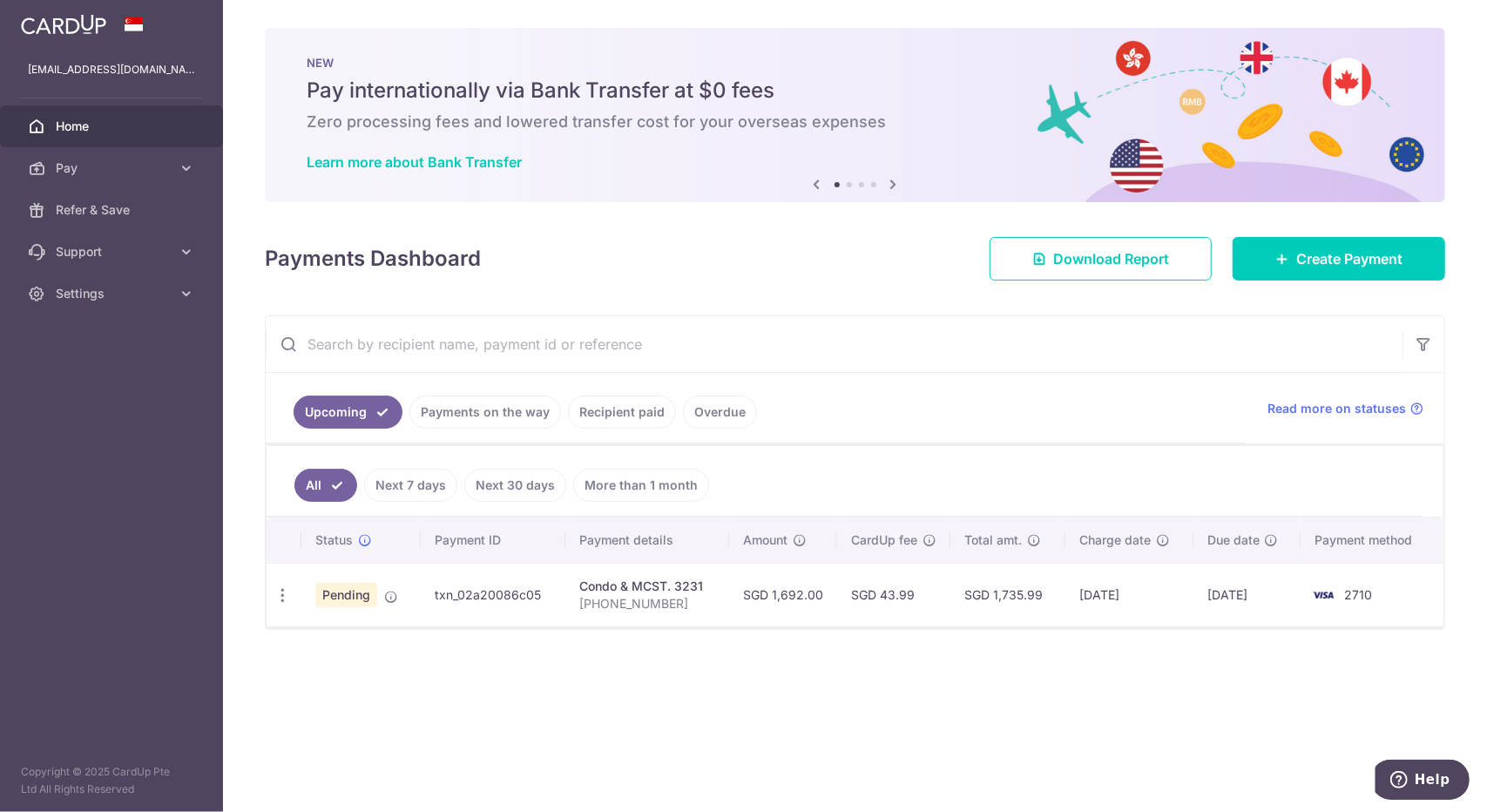
drag, startPoint x: 1047, startPoint y: 590, endPoint x: 991, endPoint y: 590, distance: 56.0
click at [740, 590] on td "SGD 1,735.99" at bounding box center [1007, 594] width 115 height 64
copy td "1,735.99"
